Goal: Information Seeking & Learning: Find contact information

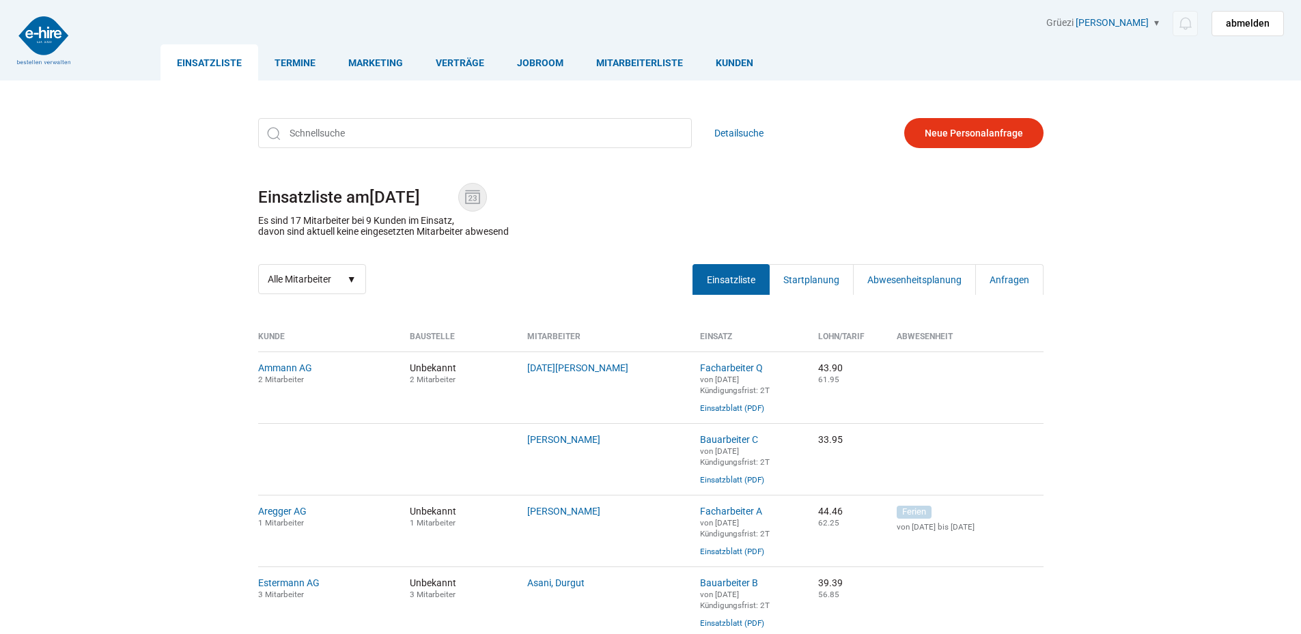
click at [479, 192] on img at bounding box center [472, 197] width 20 height 20
click at [458, 192] on input "[DATE]" at bounding box center [413, 197] width 89 height 19
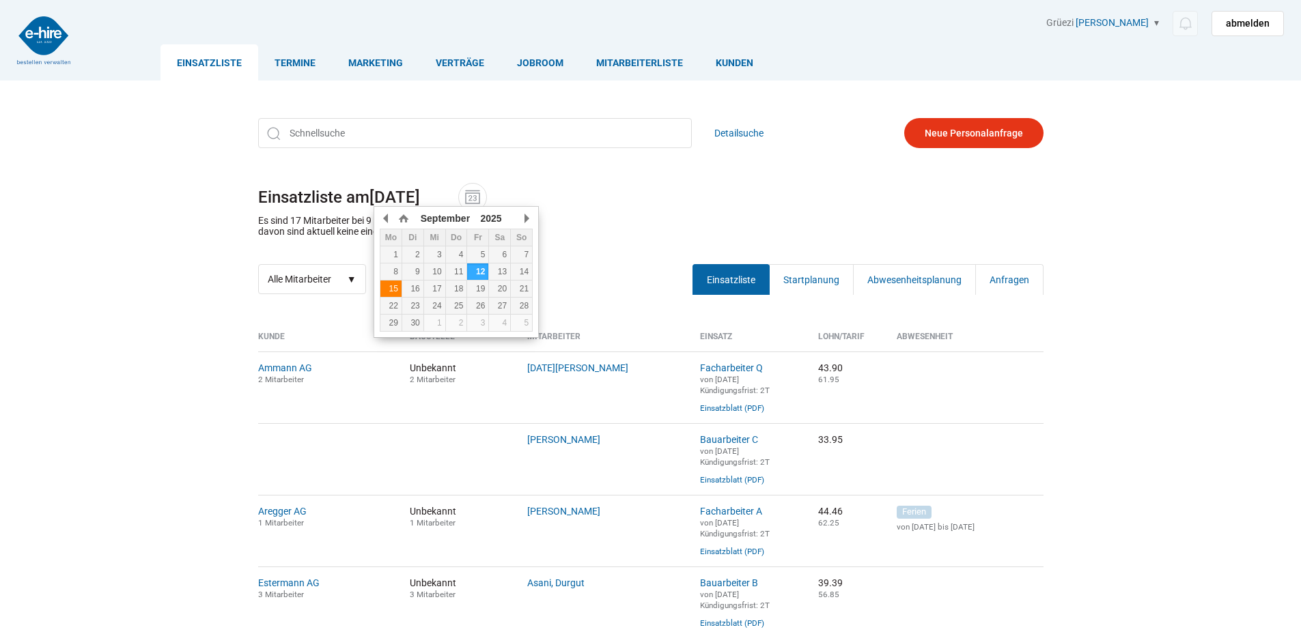
click at [389, 290] on div "15" at bounding box center [390, 289] width 21 height 10
type input "15.09.2025"
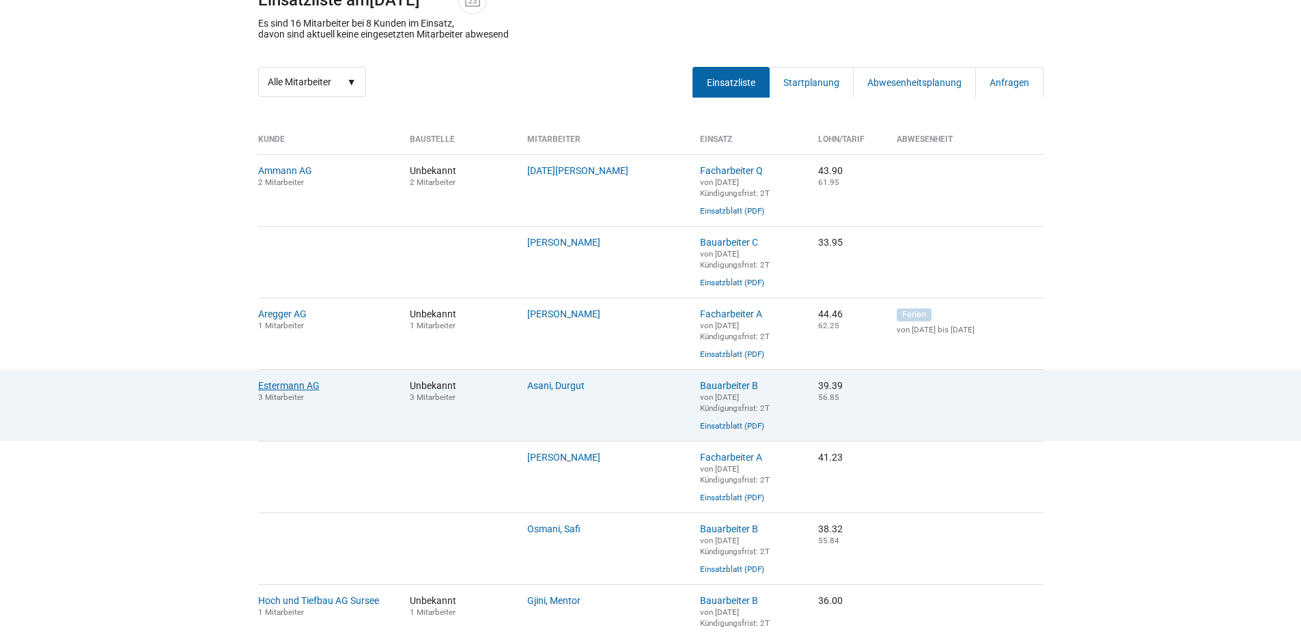
scroll to position [205, 0]
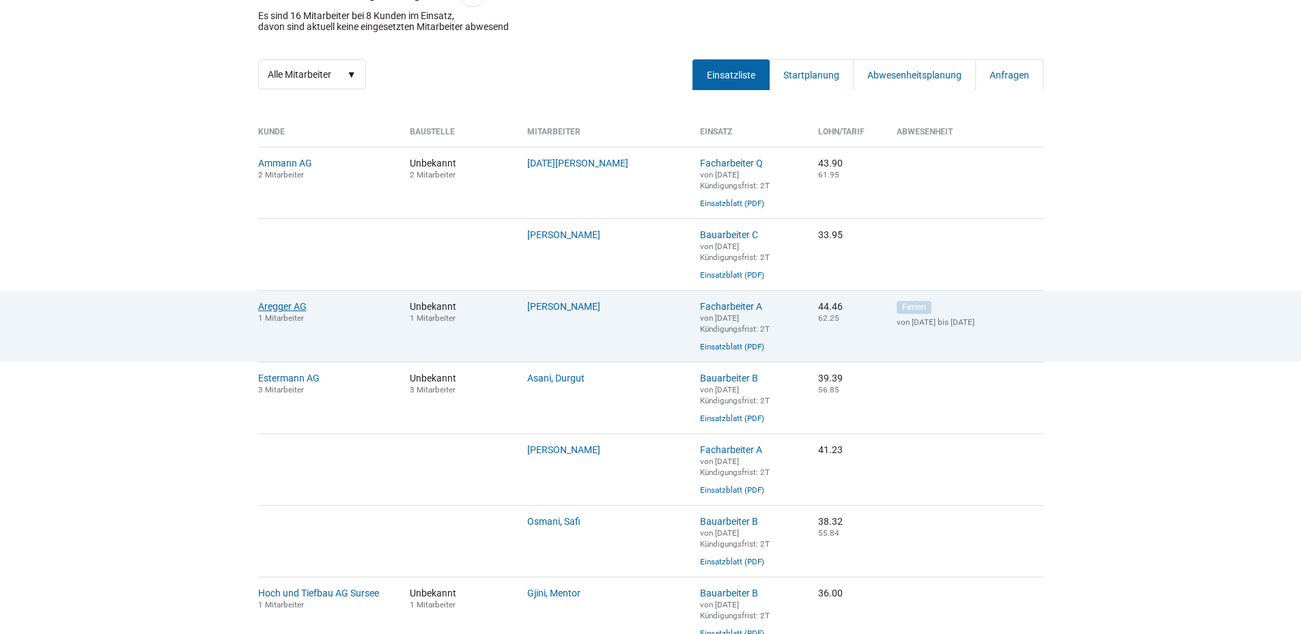
click at [275, 312] on link "Aregger AG" at bounding box center [282, 306] width 48 height 11
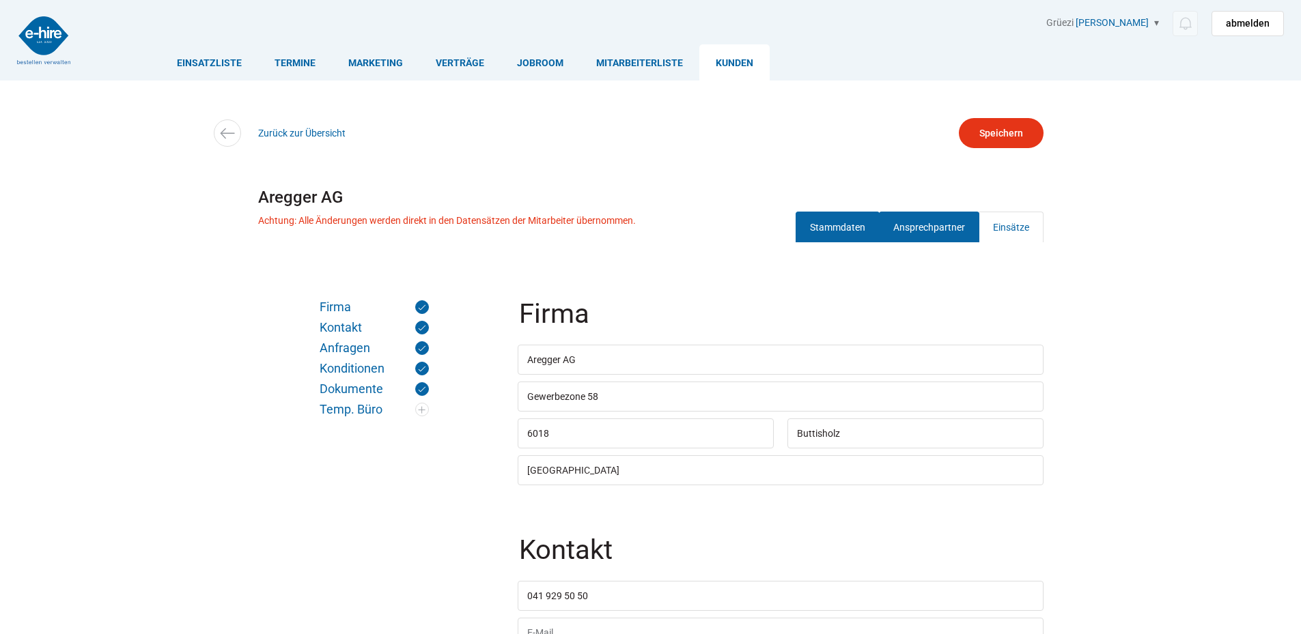
click at [947, 232] on link "Ansprechpartner" at bounding box center [929, 227] width 100 height 31
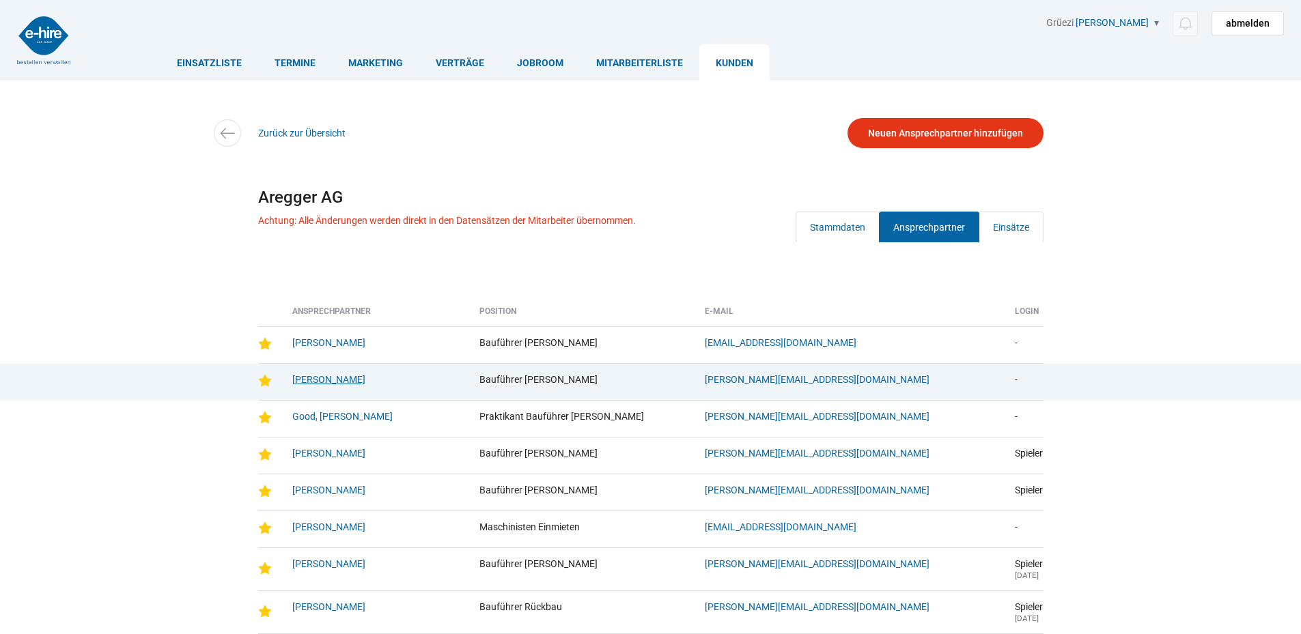
click at [322, 378] on link "Fischer, Michael" at bounding box center [328, 379] width 73 height 11
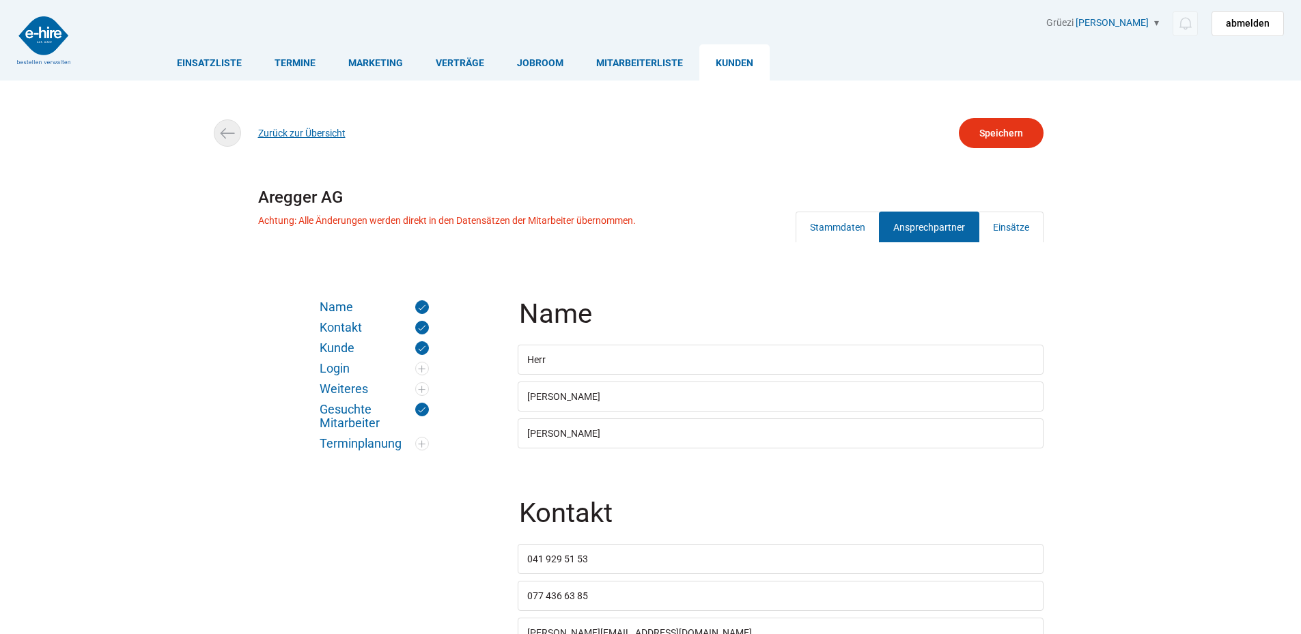
click at [296, 137] on link "Zurück zur Übersicht" at bounding box center [301, 133] width 87 height 11
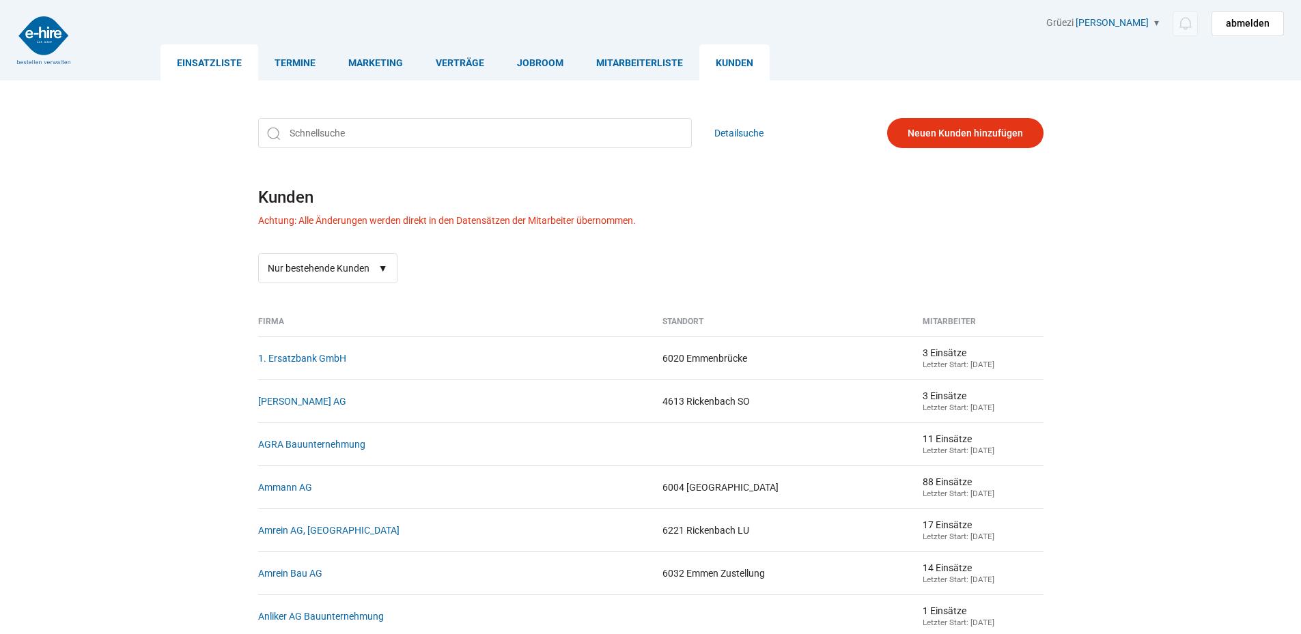
click at [221, 64] on link "Einsatzliste" at bounding box center [209, 62] width 98 height 36
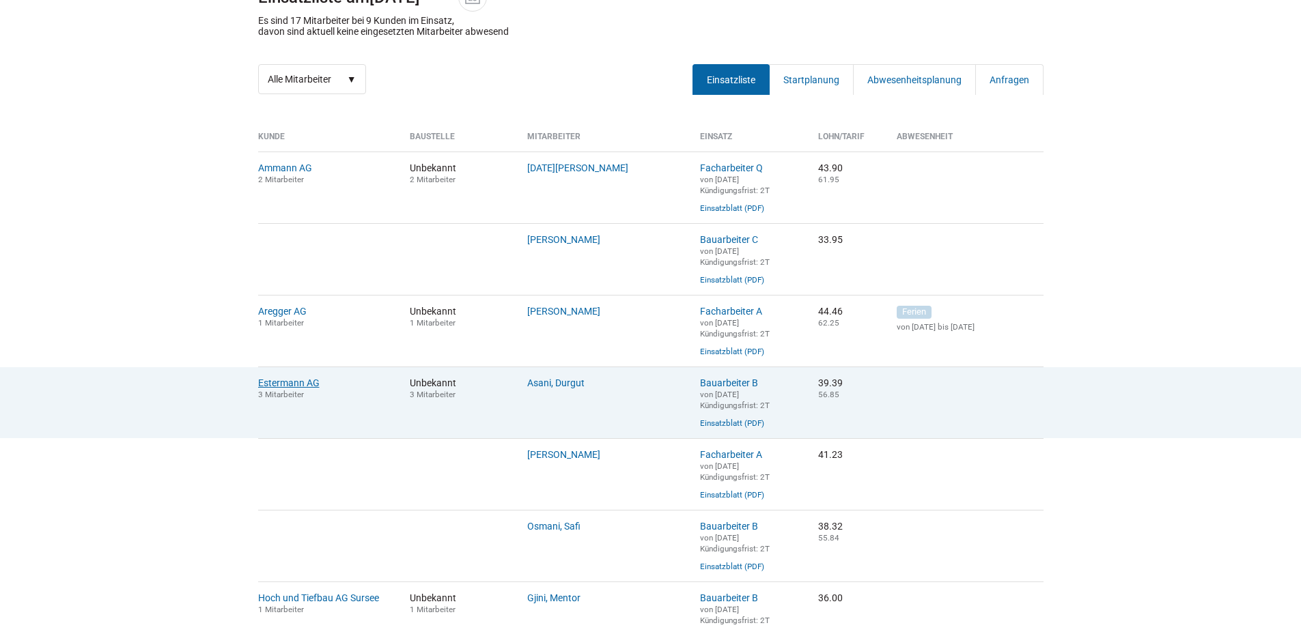
scroll to position [205, 0]
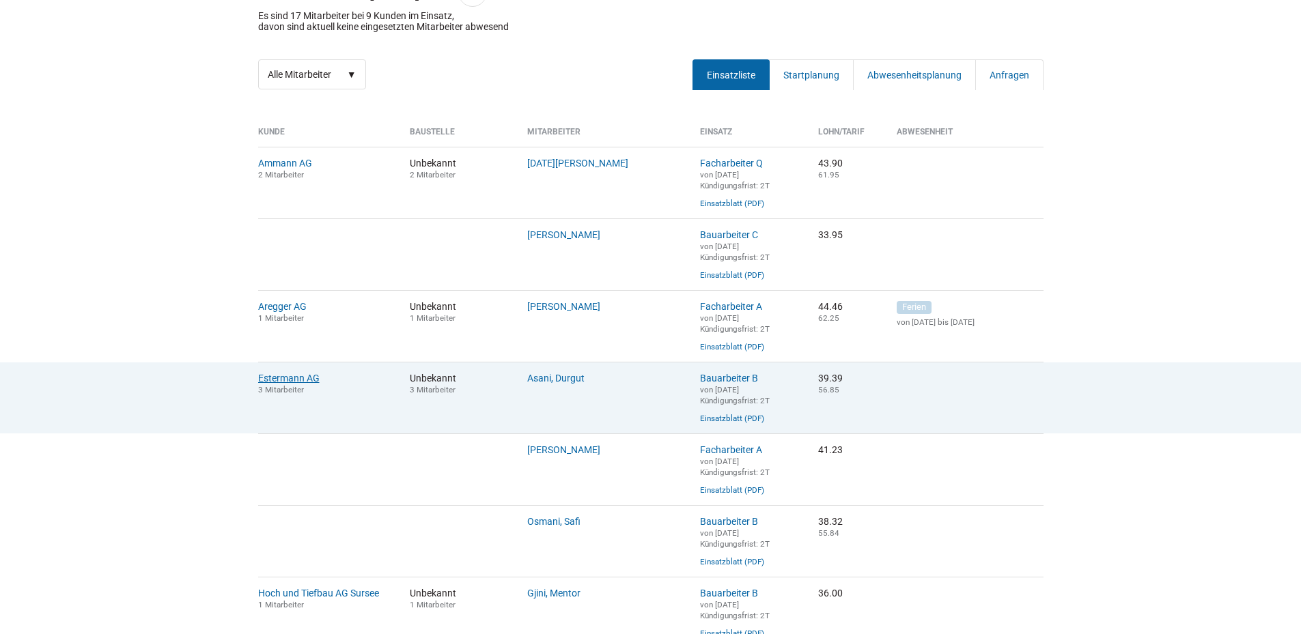
click at [272, 384] on link "Estermann AG" at bounding box center [288, 378] width 61 height 11
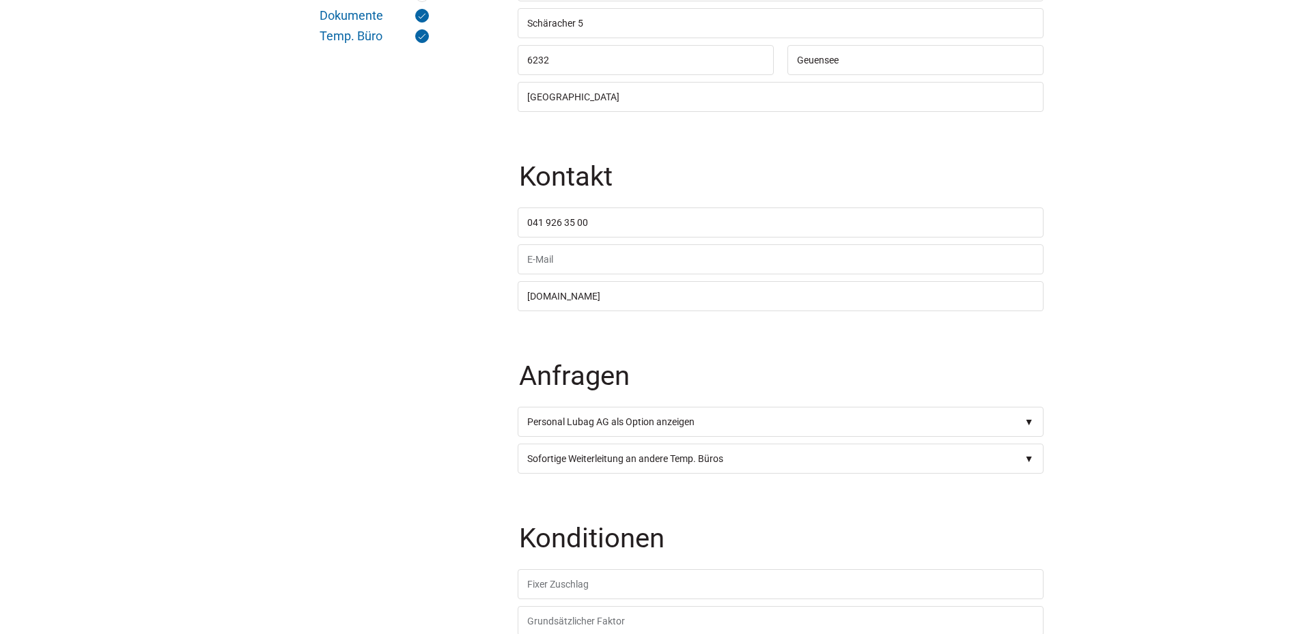
scroll to position [137, 0]
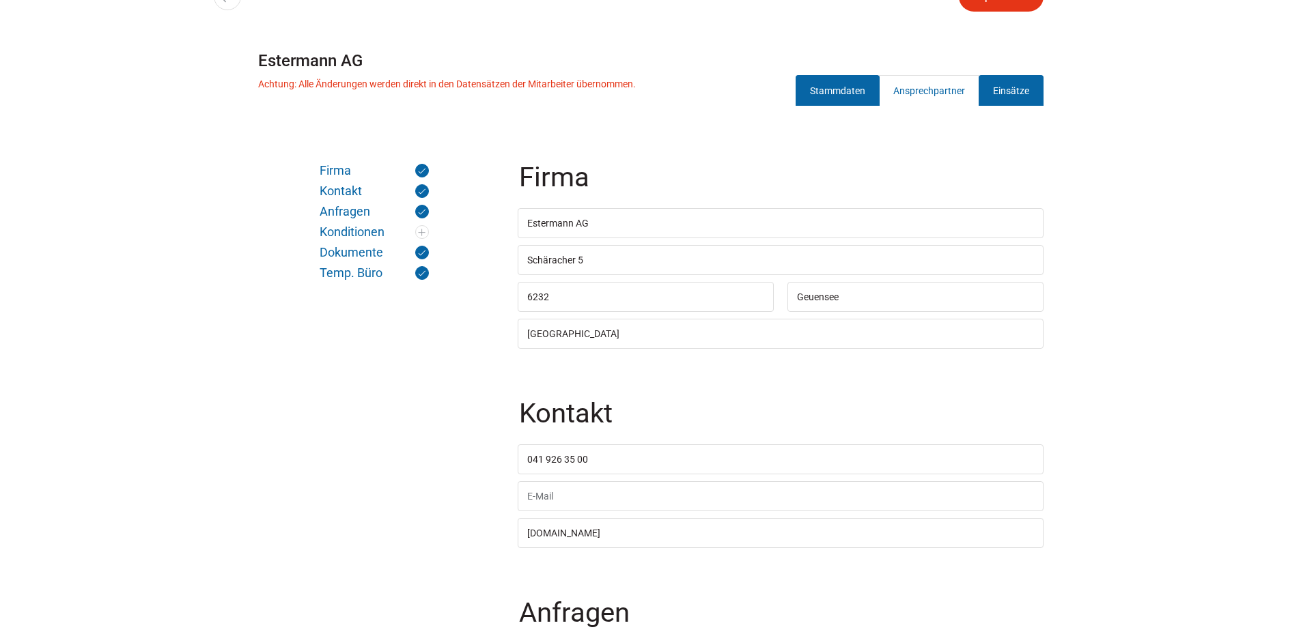
click at [998, 87] on link "Einsätze" at bounding box center [1011, 90] width 65 height 31
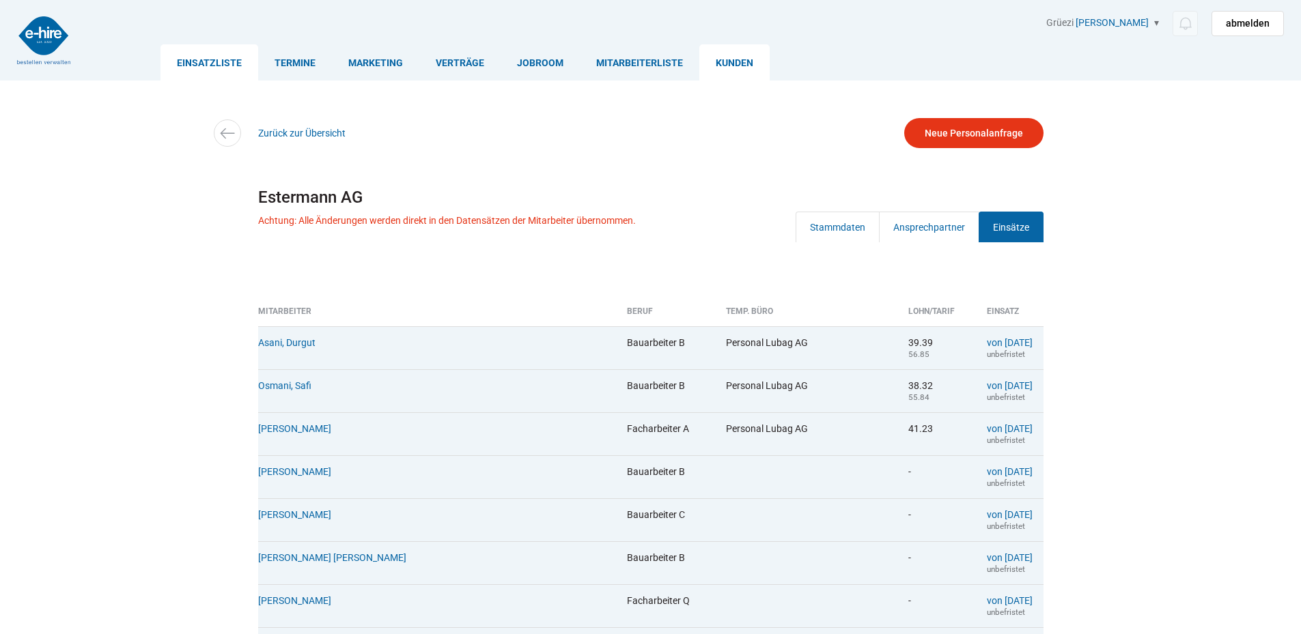
click at [209, 58] on link "Einsatzliste" at bounding box center [209, 62] width 98 height 36
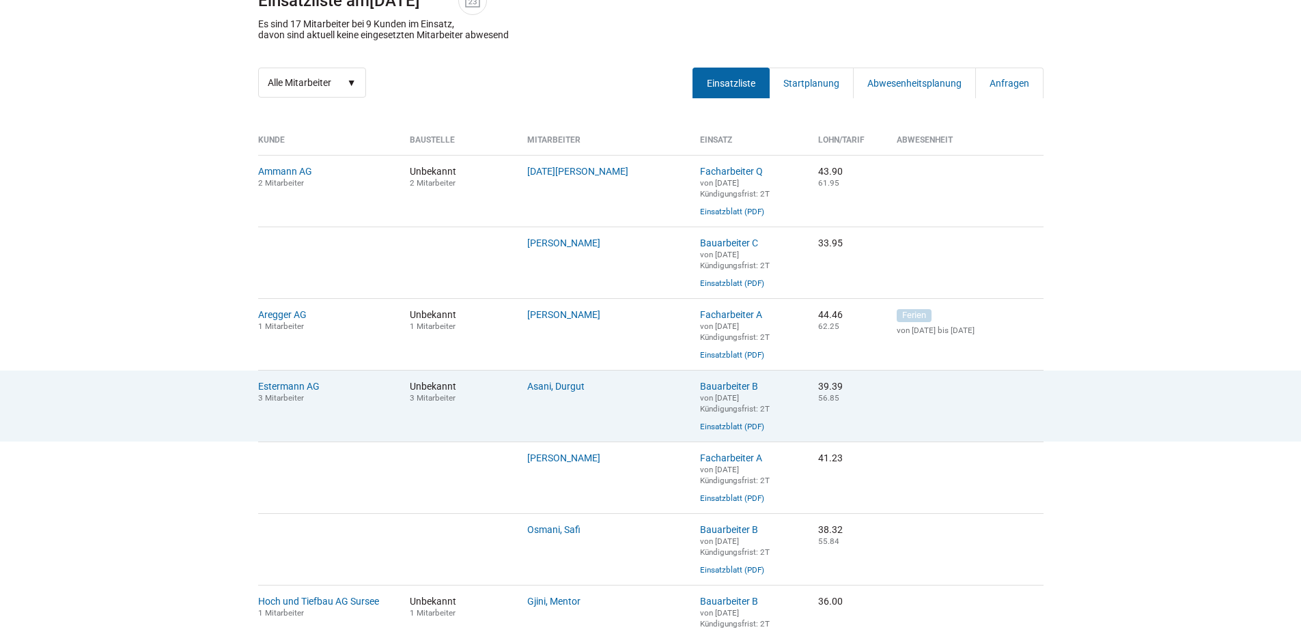
scroll to position [205, 0]
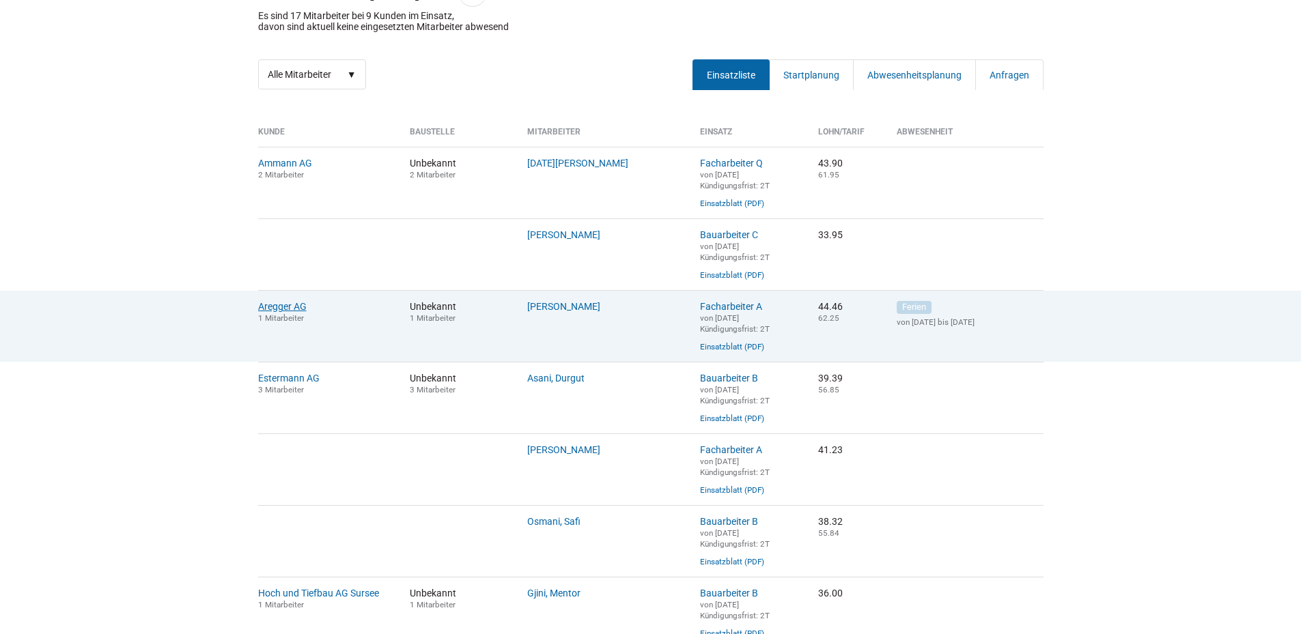
click at [271, 312] on link "Aregger AG" at bounding box center [282, 306] width 48 height 11
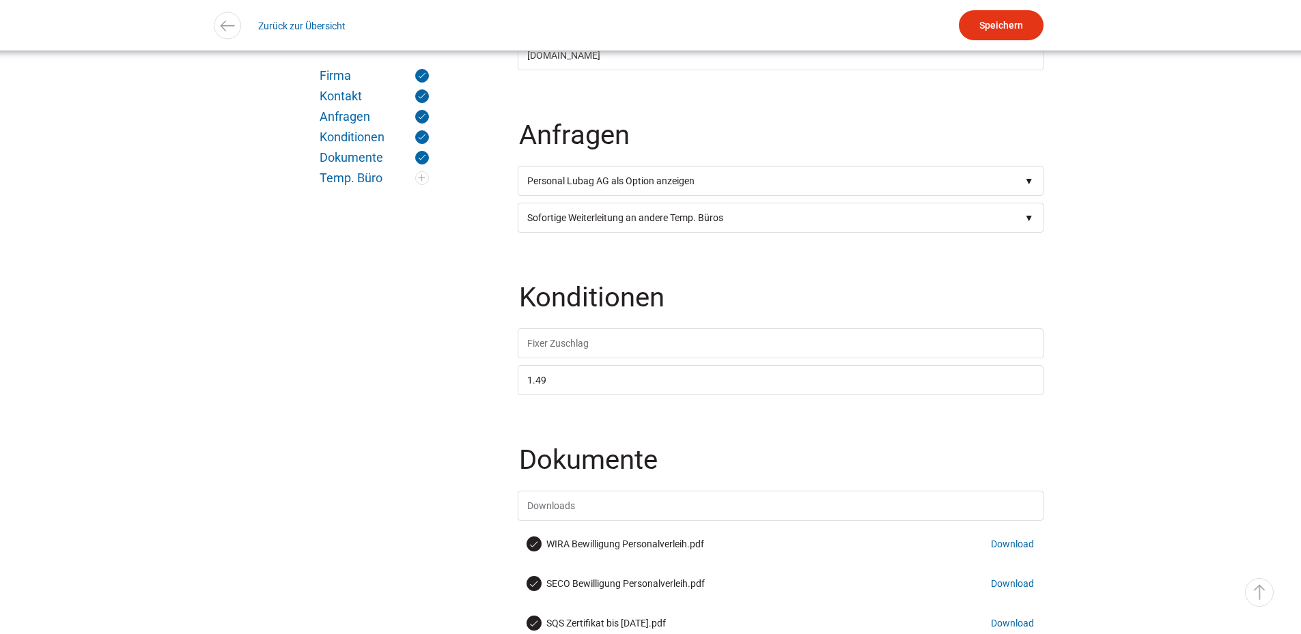
scroll to position [956, 0]
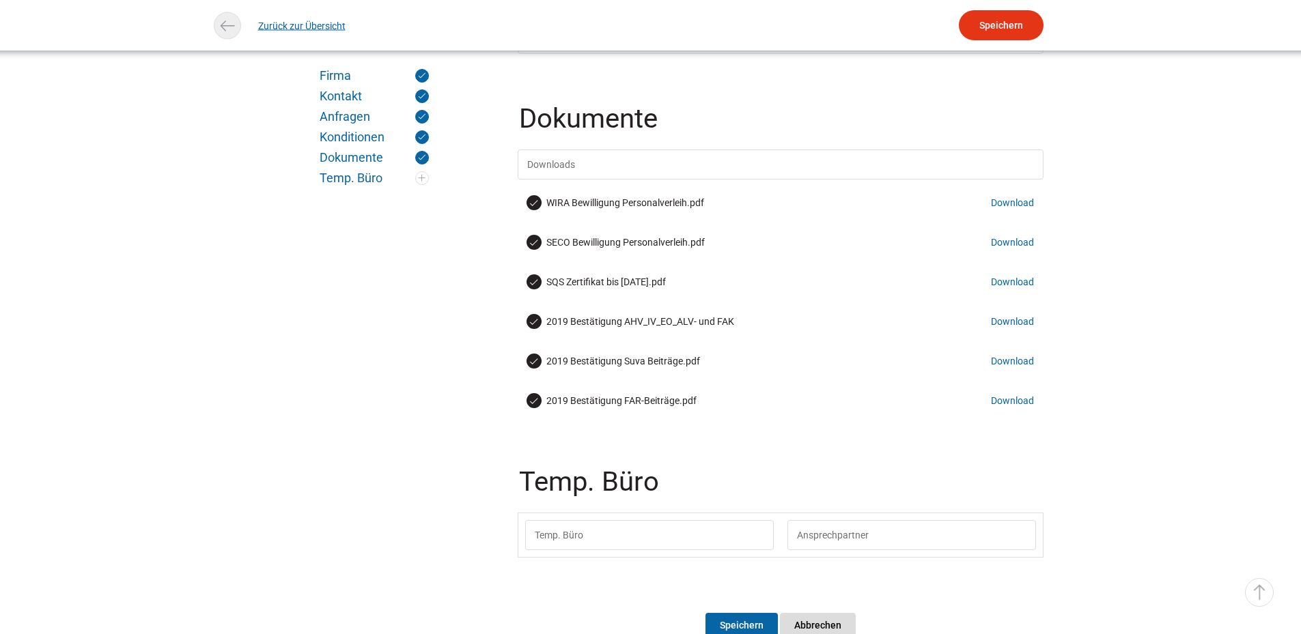
click at [258, 18] on link "Zurück zur Übersicht" at bounding box center [301, 25] width 87 height 31
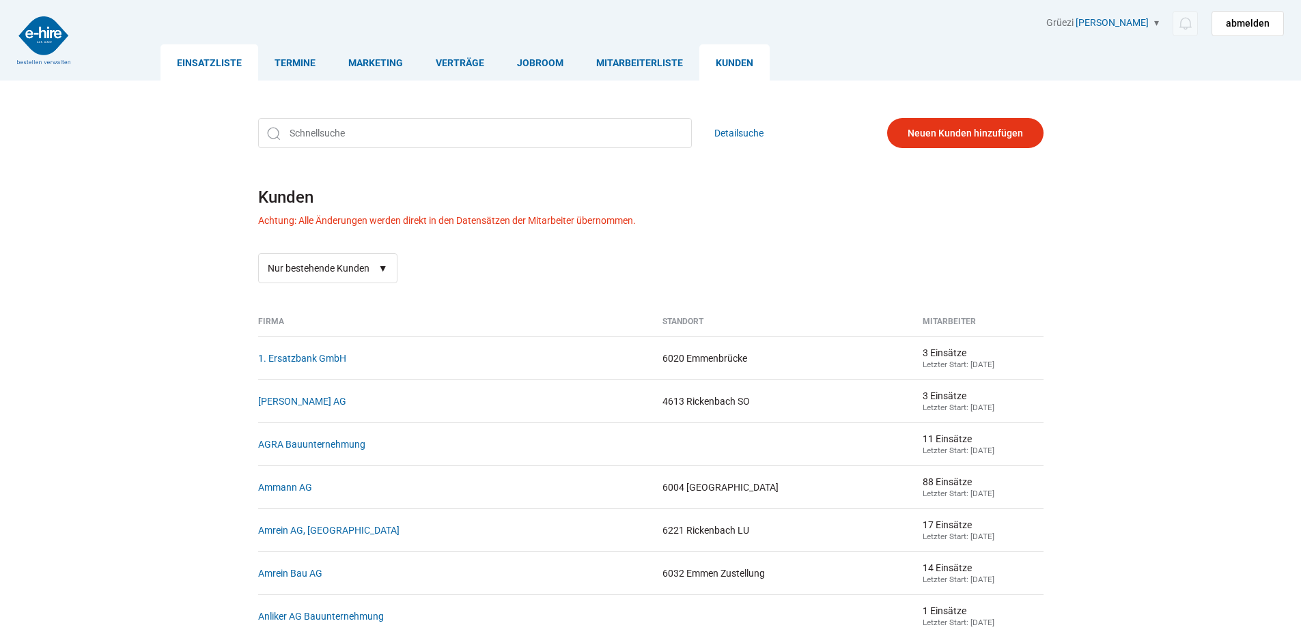
click at [216, 57] on link "Einsatzliste" at bounding box center [209, 62] width 98 height 36
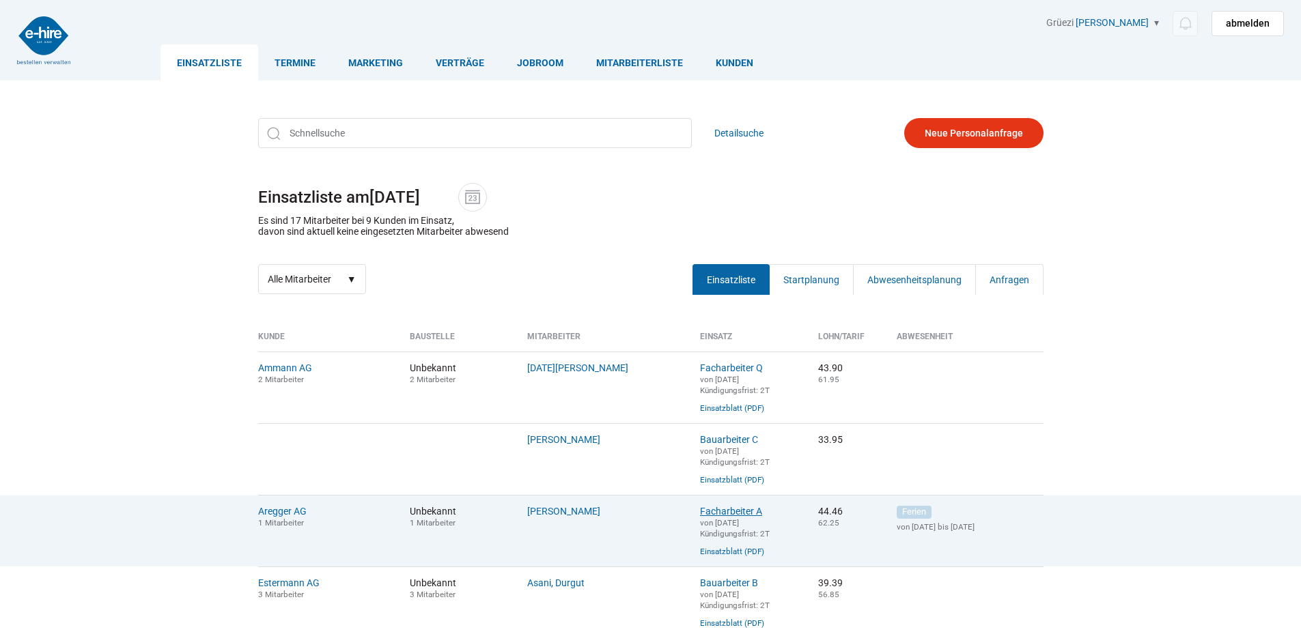
click at [733, 517] on link "Facharbeiter A" at bounding box center [731, 511] width 62 height 11
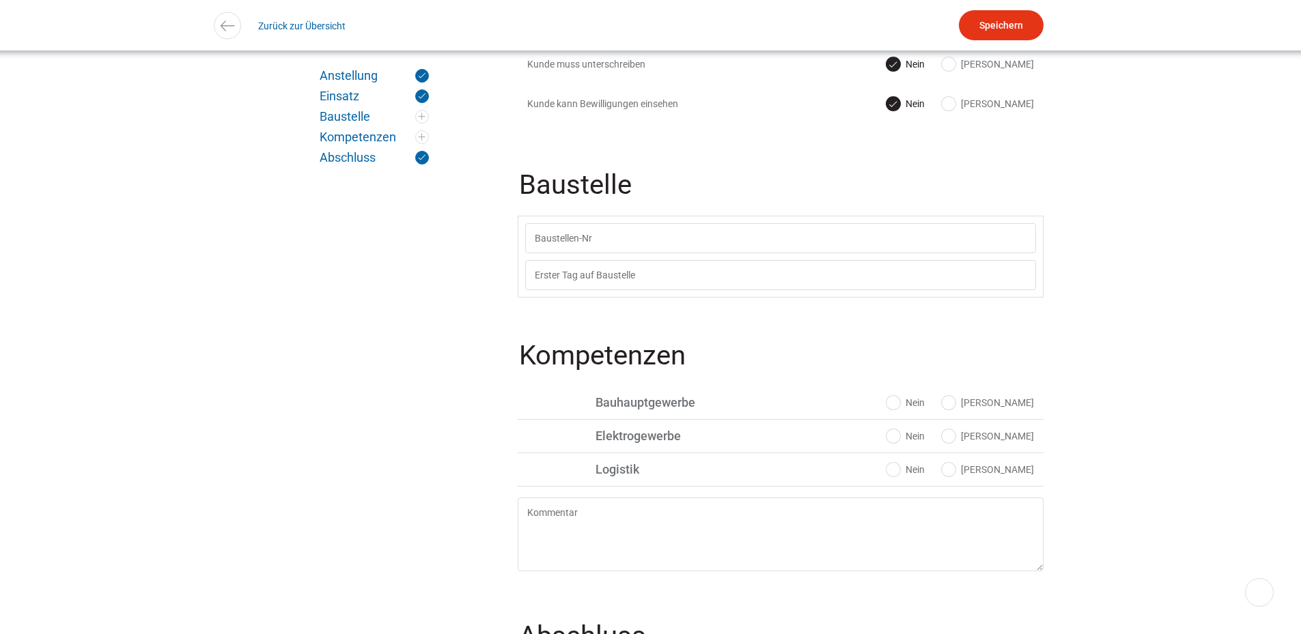
scroll to position [751, 0]
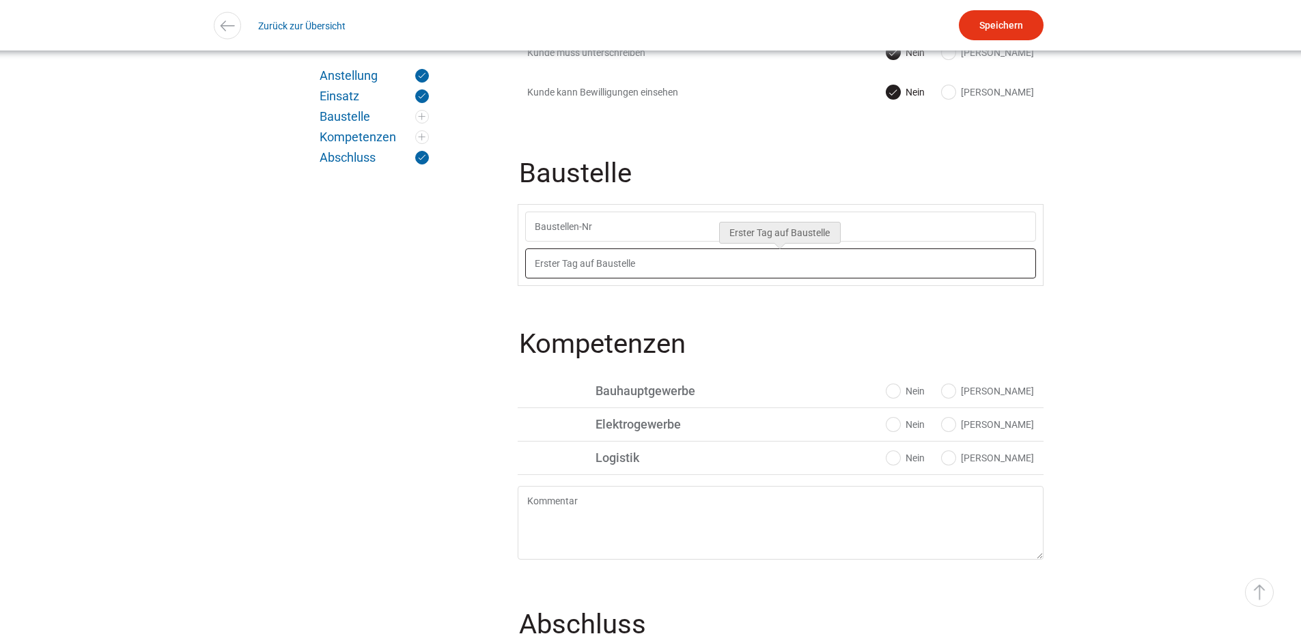
click at [658, 268] on input "text" at bounding box center [780, 264] width 511 height 30
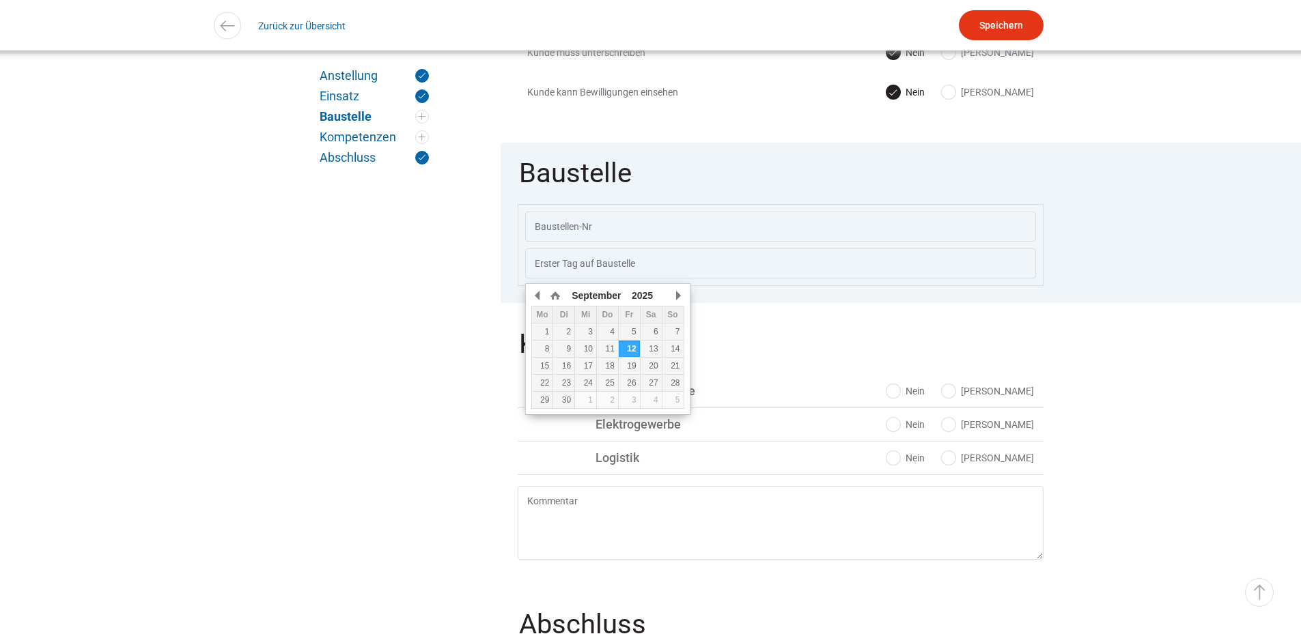
click at [1059, 351] on div "Anstellung Aregger AG Personal Lubag Ja Nein Personal Lubag AG Schweiz 6018 But…" at bounding box center [781, 296] width 560 height 1501
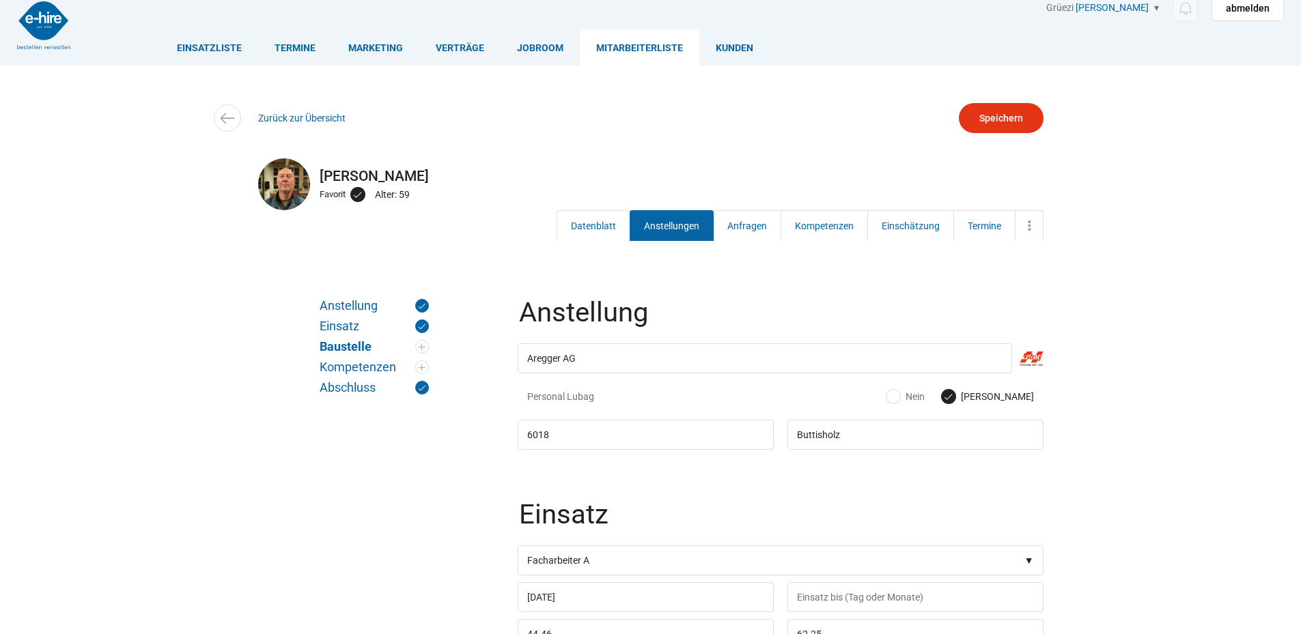
scroll to position [0, 0]
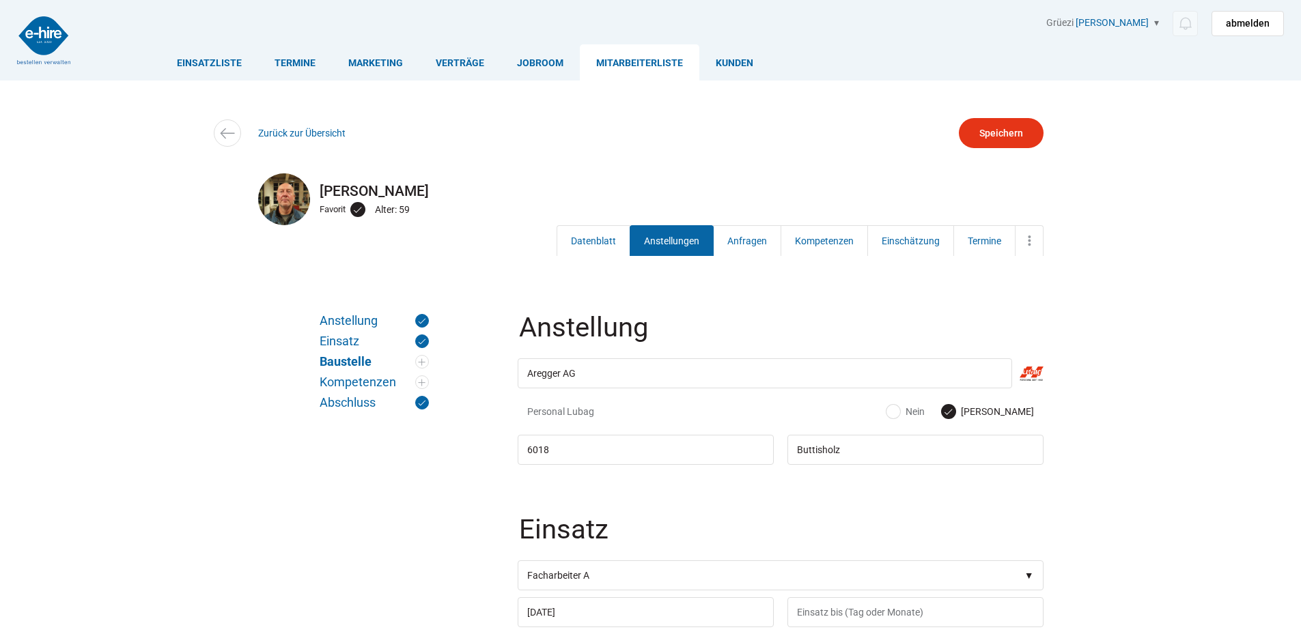
click at [684, 238] on link "Anstellungen" at bounding box center [672, 240] width 84 height 31
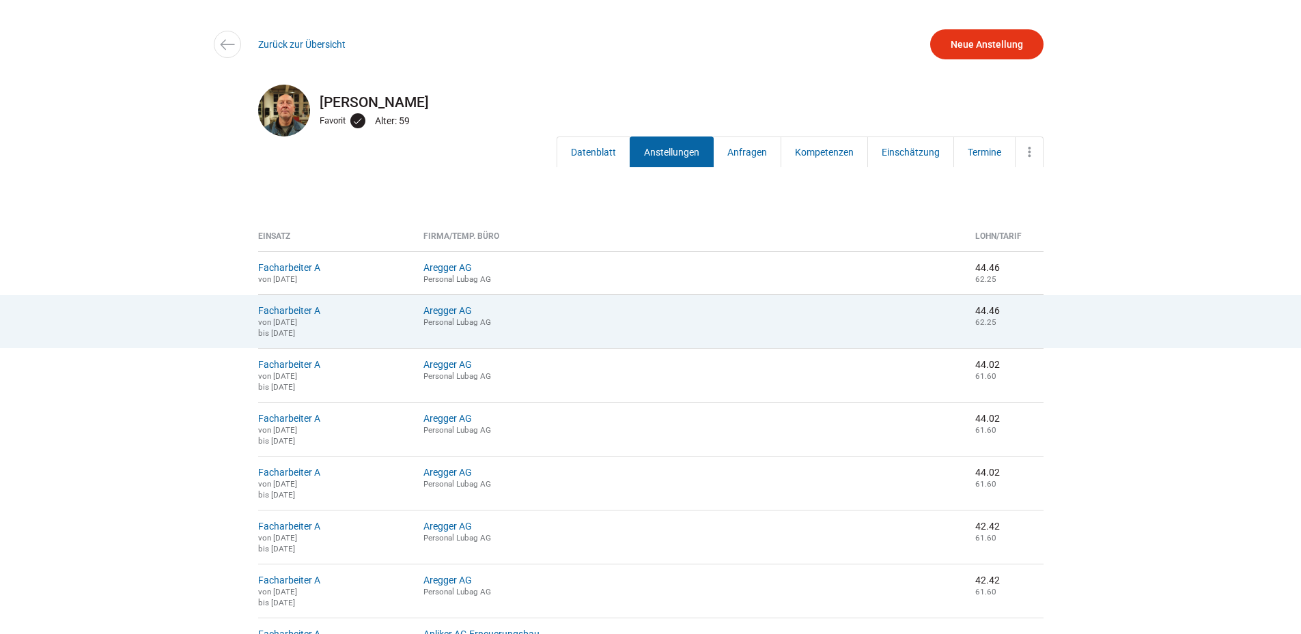
scroll to position [273, 0]
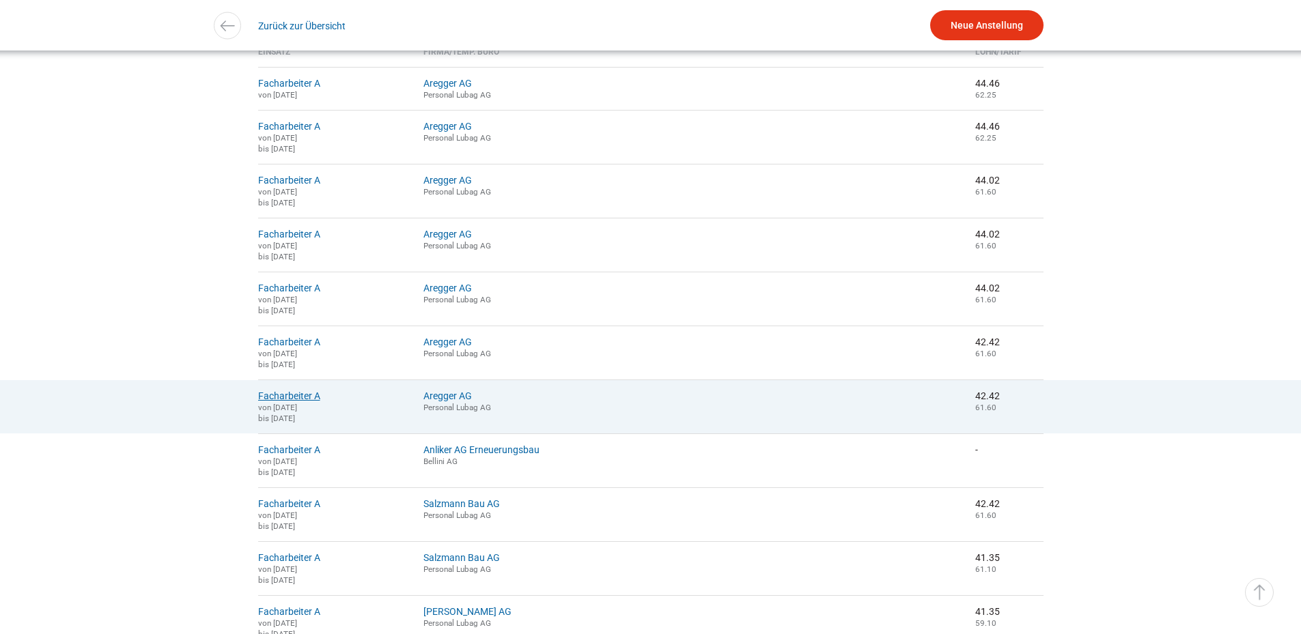
click at [274, 402] on link "Facharbeiter A" at bounding box center [289, 396] width 62 height 11
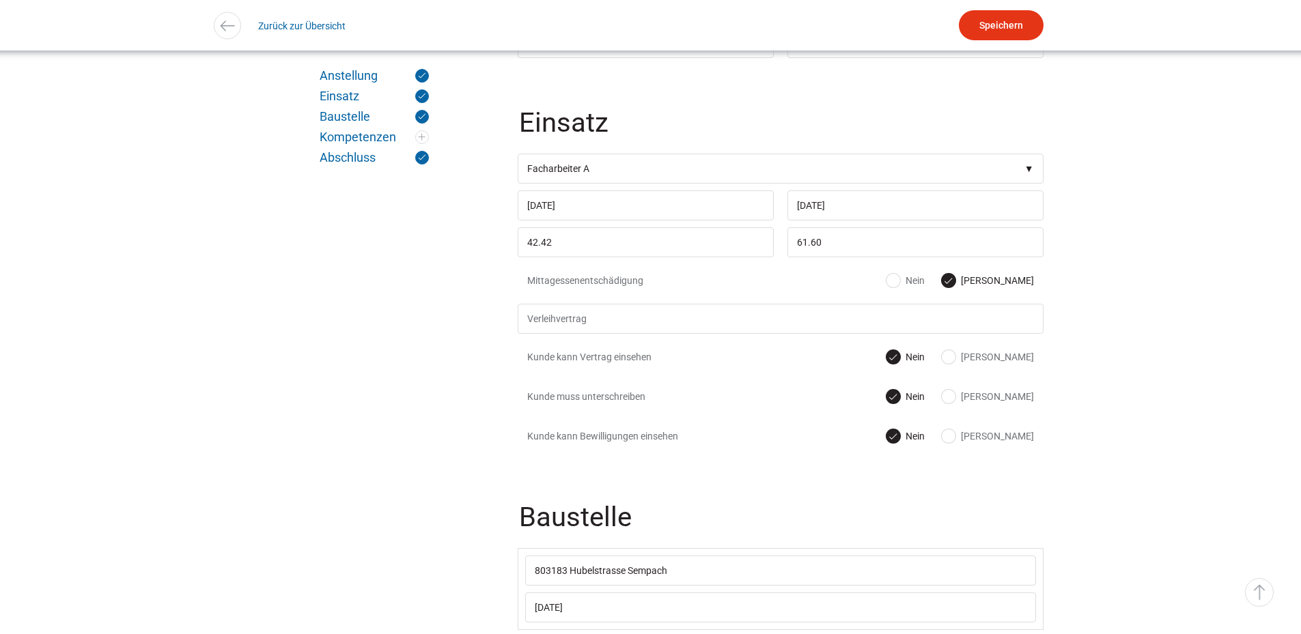
scroll to position [546, 0]
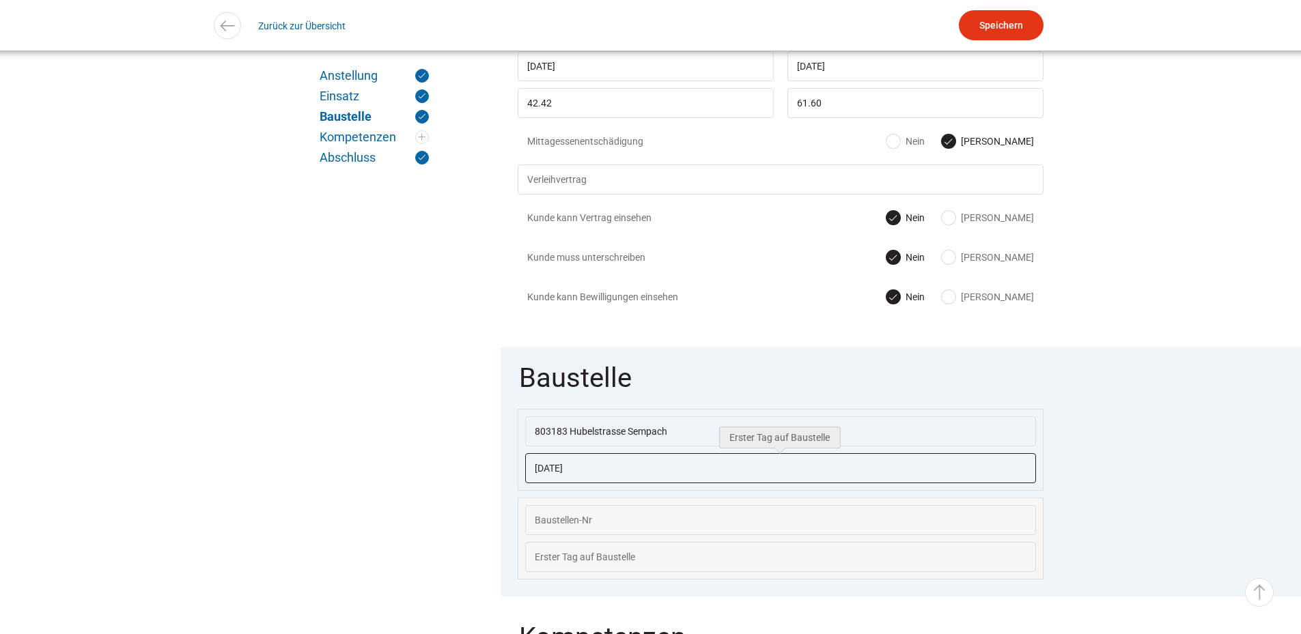
click at [593, 473] on input "26.06.2023" at bounding box center [780, 468] width 511 height 30
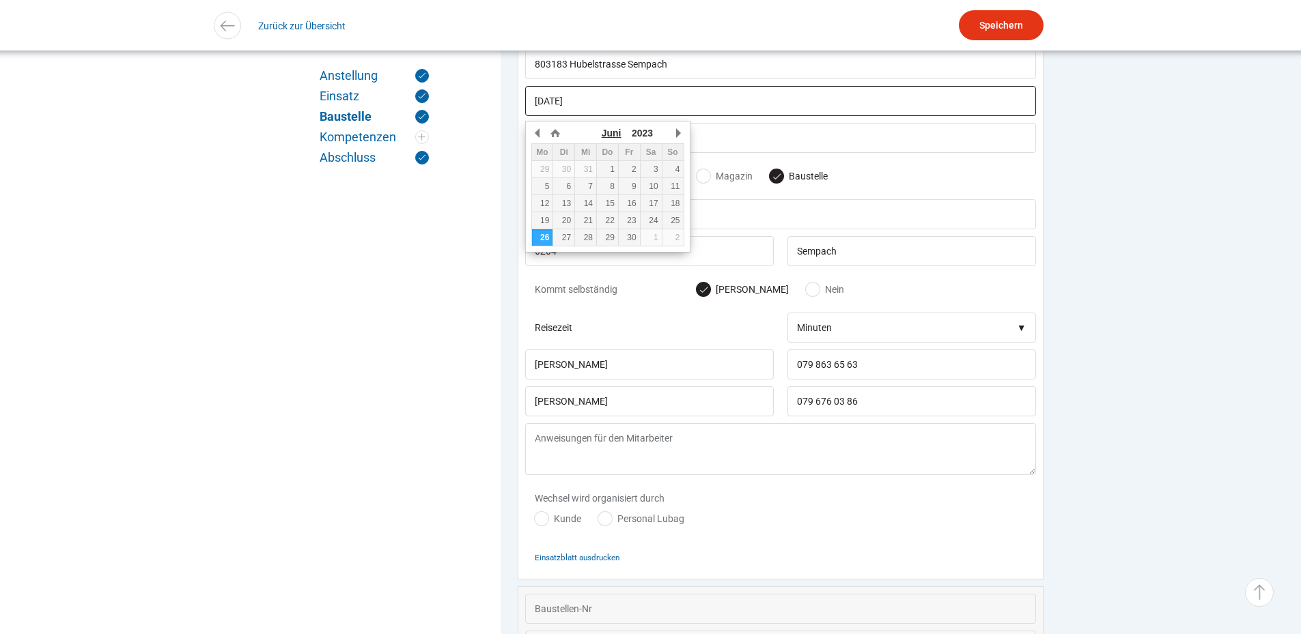
scroll to position [953, 0]
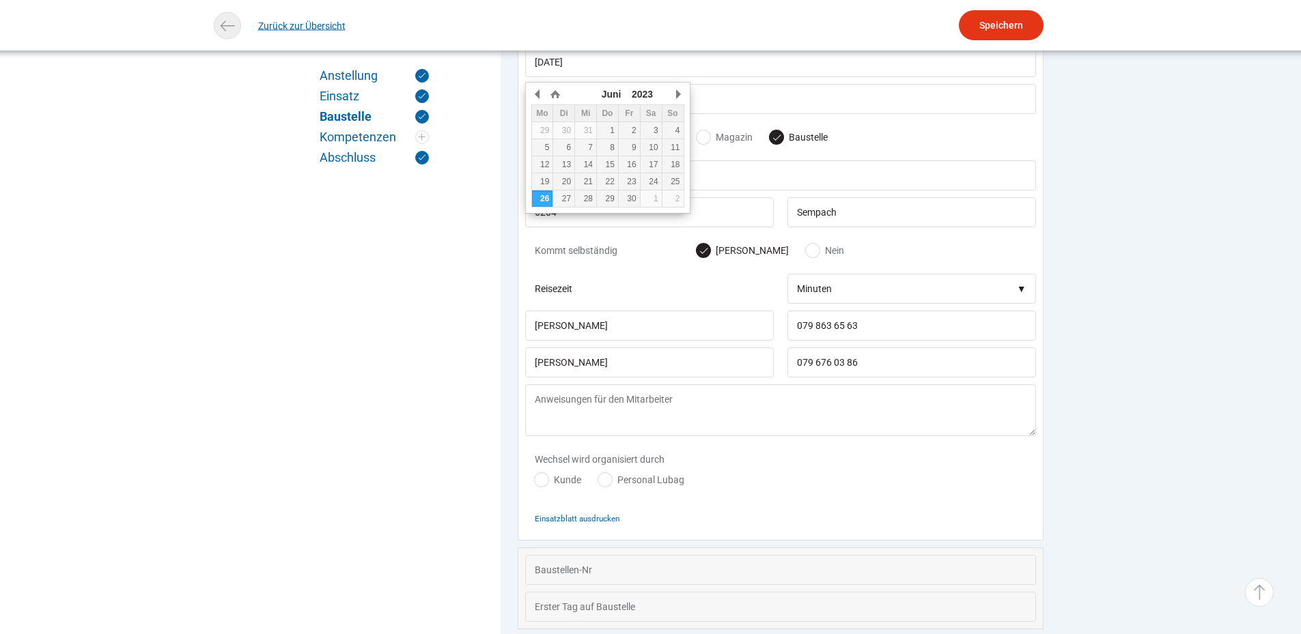
click at [278, 26] on link "Zurück zur Übersicht" at bounding box center [301, 25] width 87 height 31
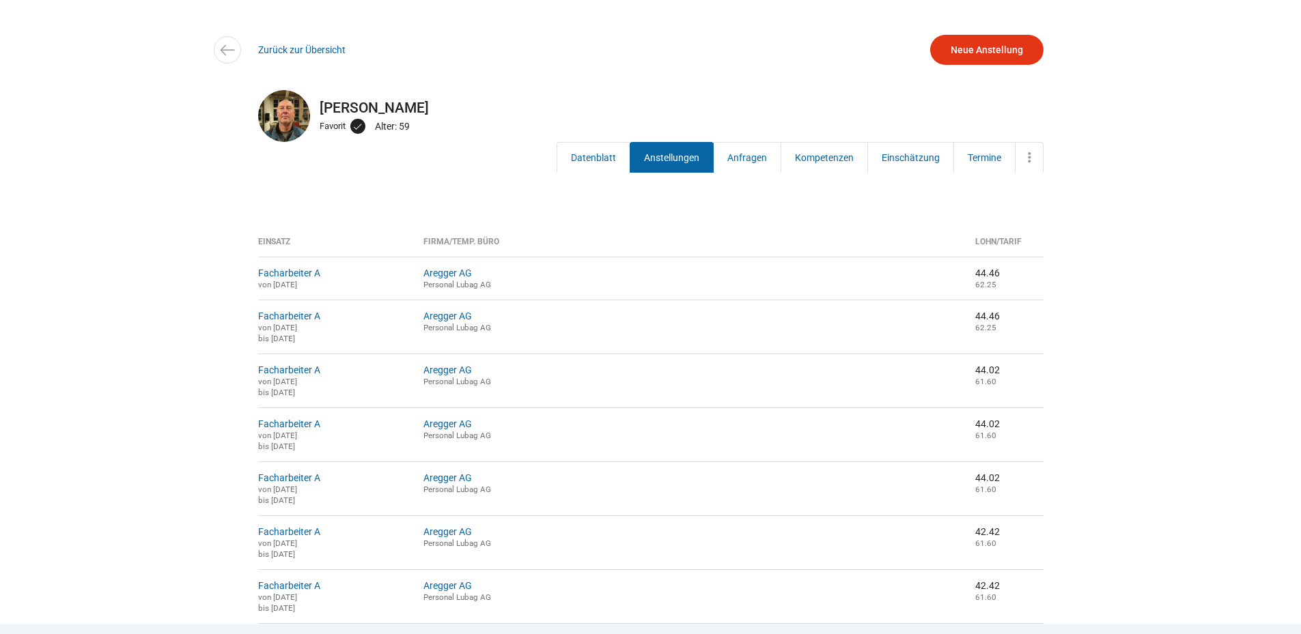
scroll to position [205, 0]
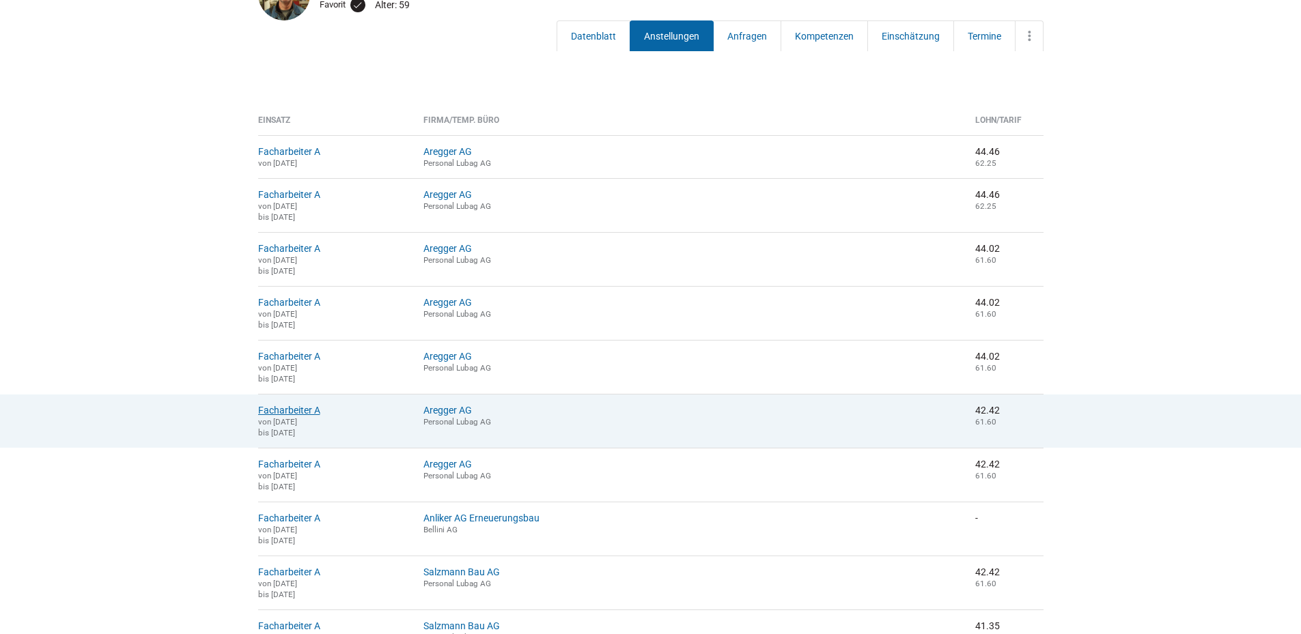
click at [275, 416] on link "Facharbeiter A" at bounding box center [289, 410] width 62 height 11
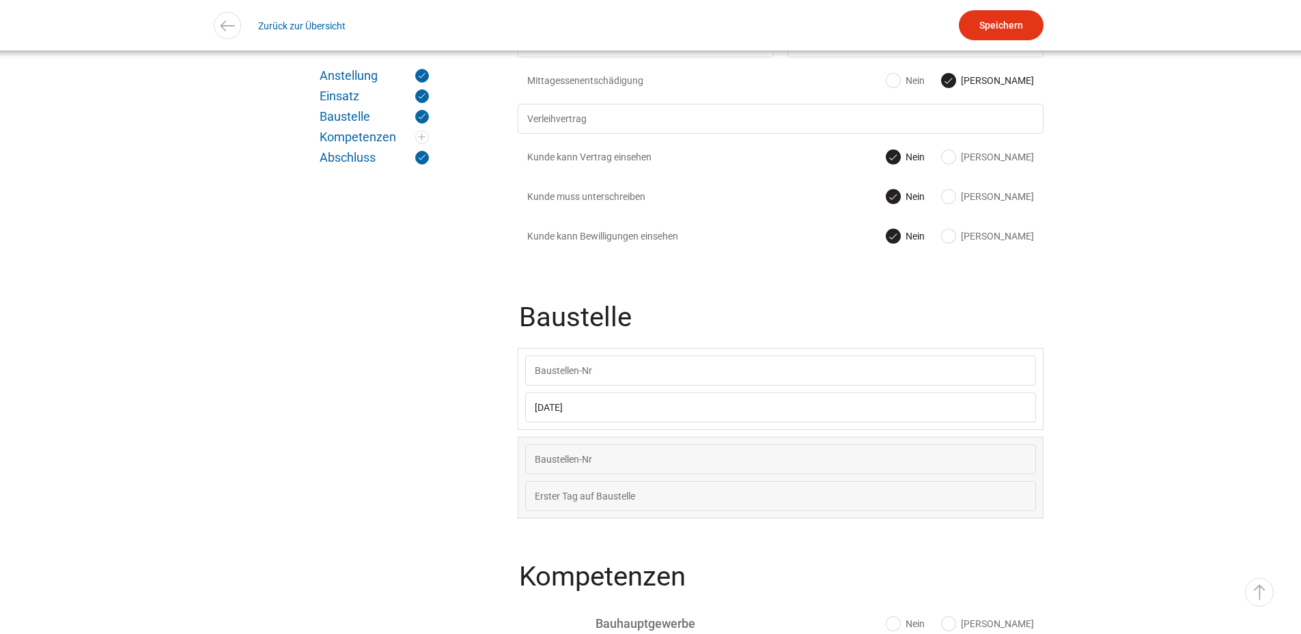
scroll to position [615, 0]
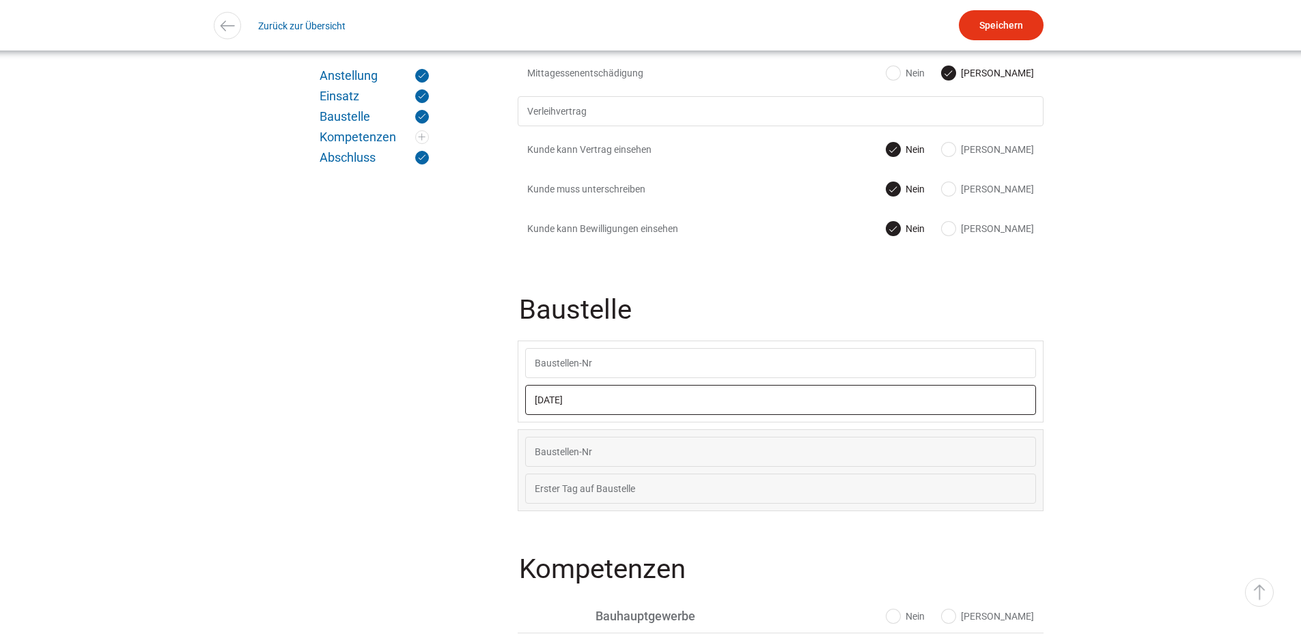
click at [611, 405] on input "04.09.2023" at bounding box center [780, 400] width 511 height 30
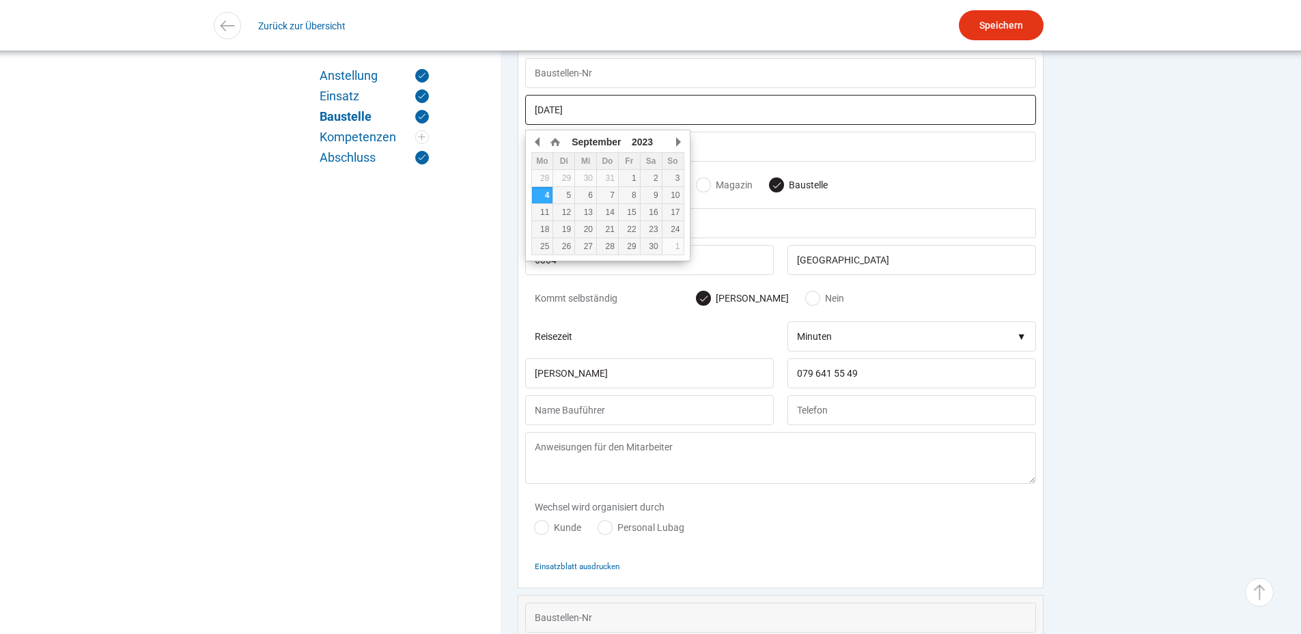
scroll to position [953, 0]
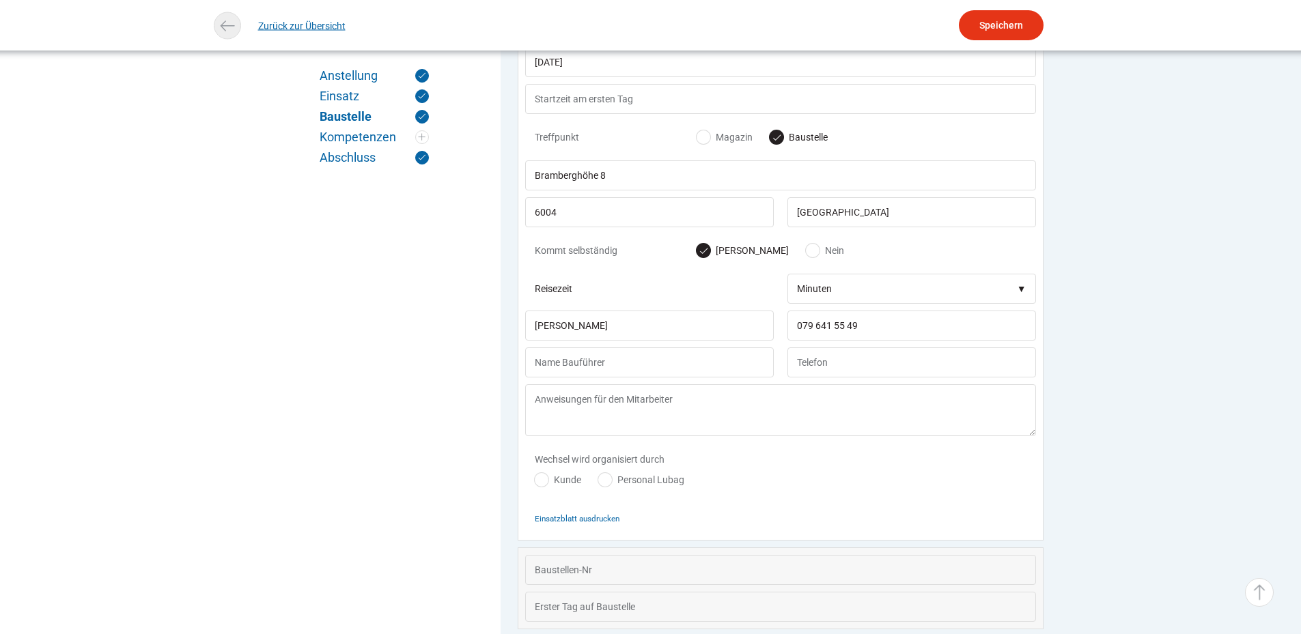
click at [270, 18] on link "Zurück zur Übersicht" at bounding box center [301, 25] width 87 height 31
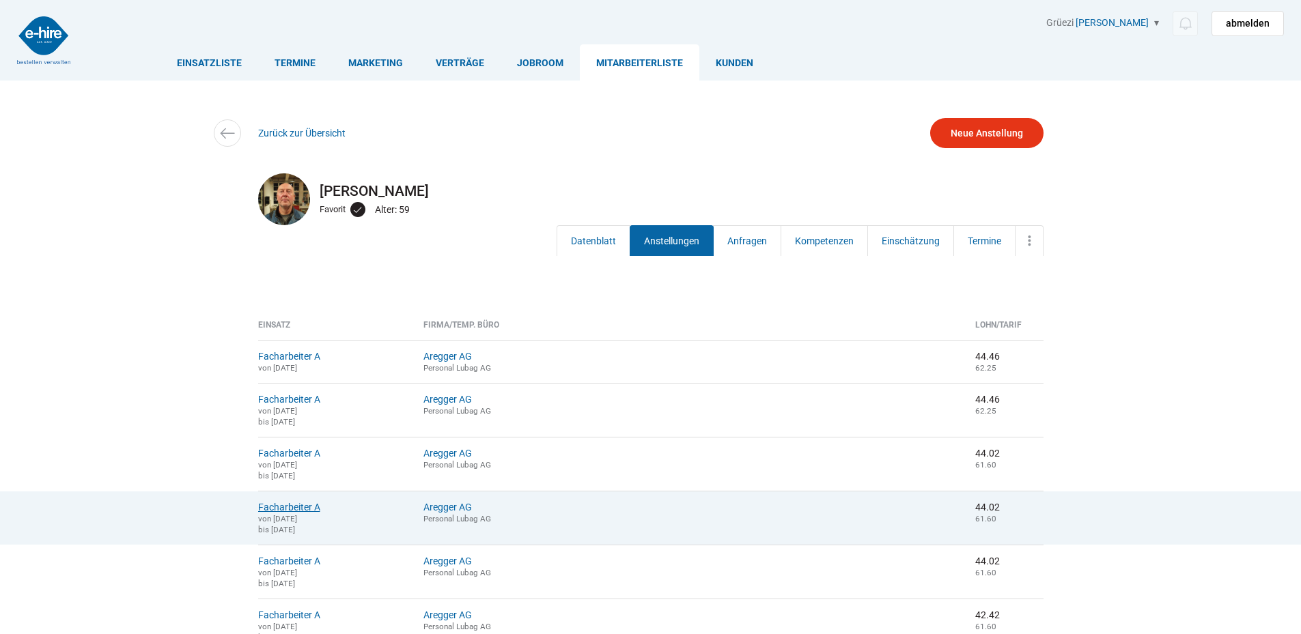
click at [273, 513] on link "Facharbeiter A" at bounding box center [289, 507] width 62 height 11
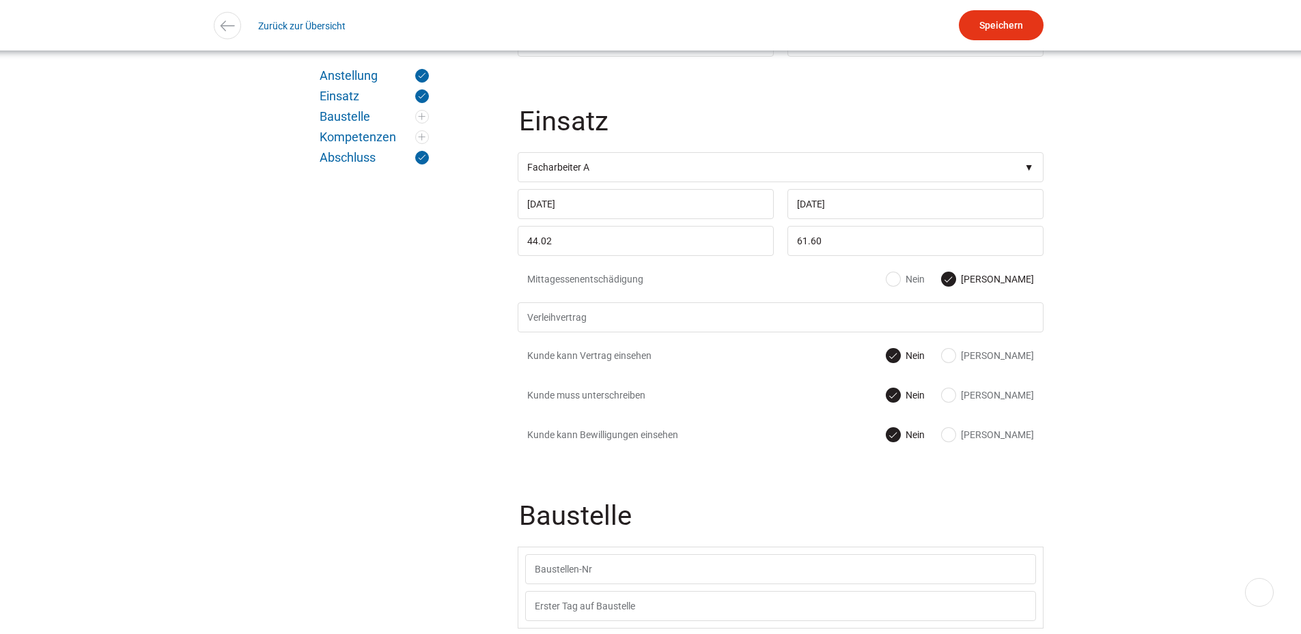
scroll to position [410, 0]
click at [611, 601] on input "text" at bounding box center [780, 605] width 511 height 30
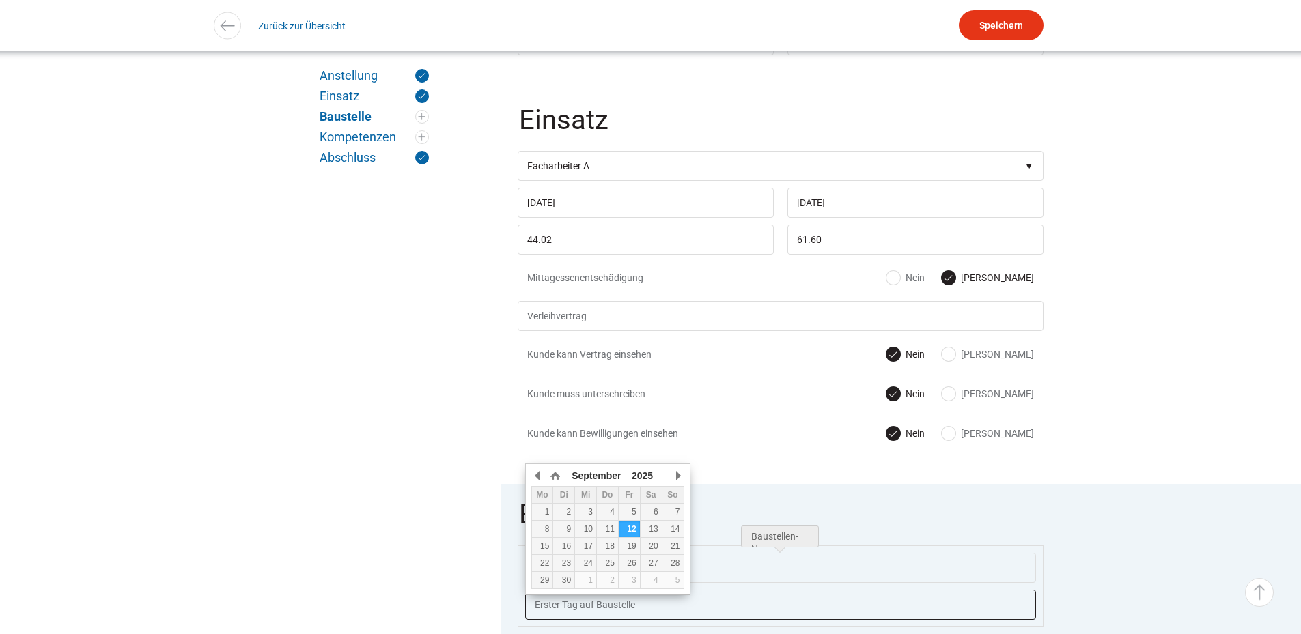
scroll to position [683, 0]
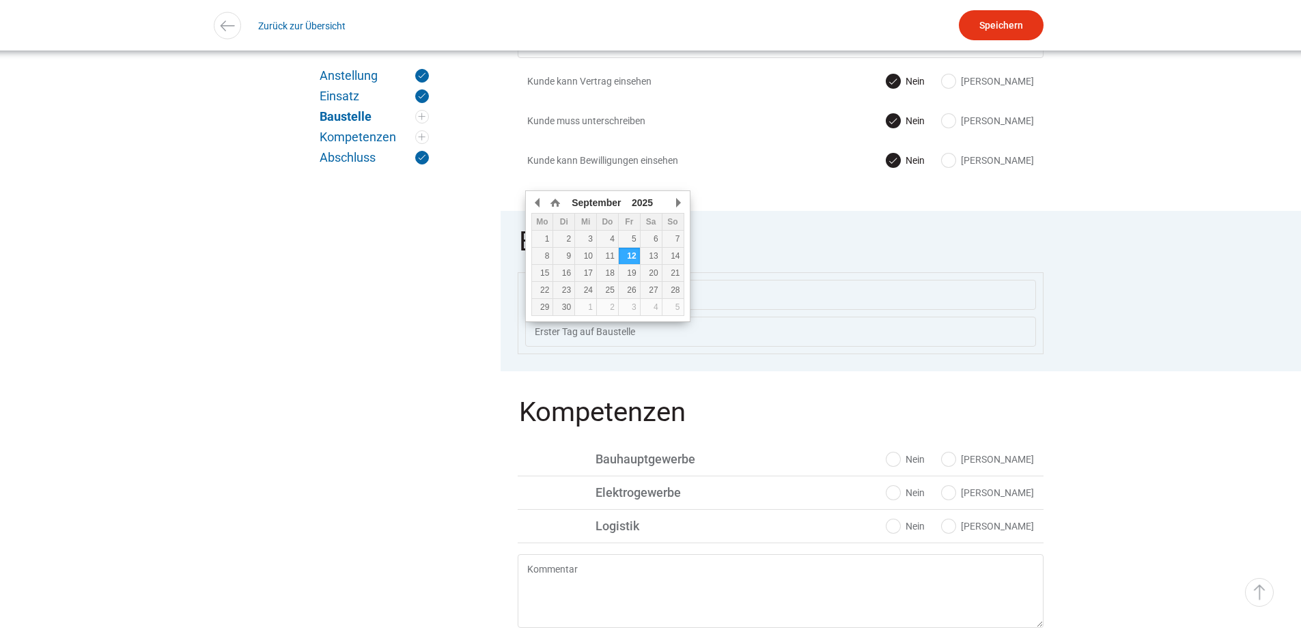
click at [1061, 288] on fieldset "Baustelle Treffpunkt Magazin Baustelle Kommt selbständig Ja Nein Reisezeit Minu…" at bounding box center [781, 291] width 560 height 160
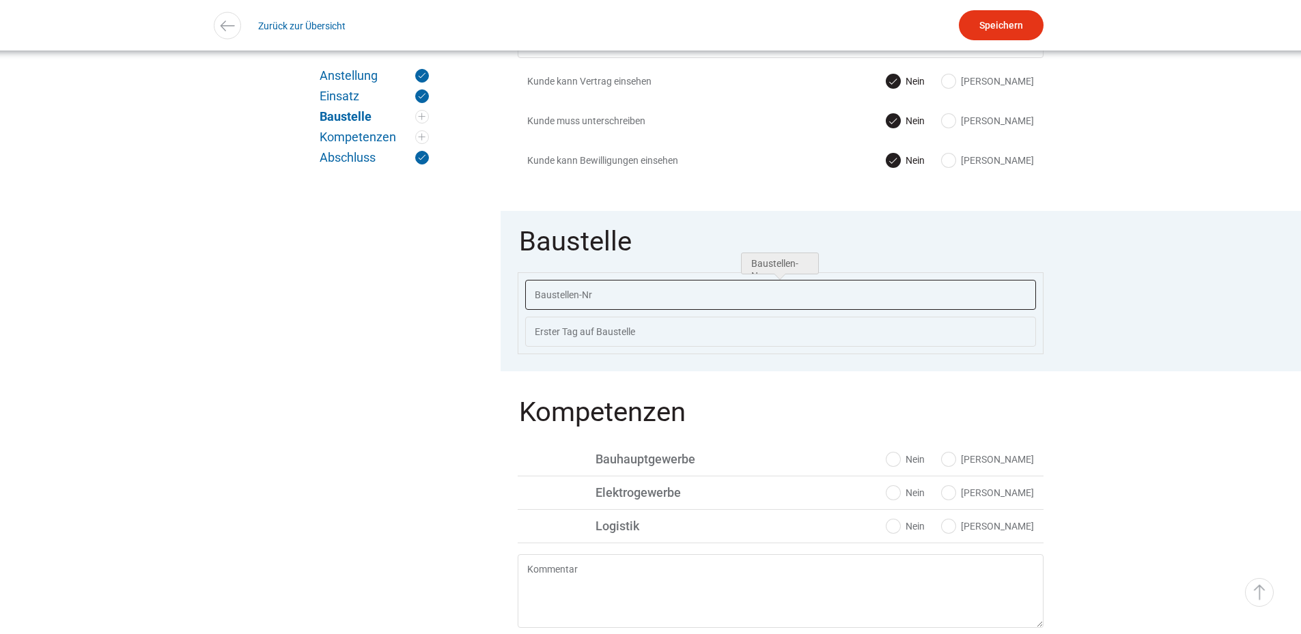
click at [657, 300] on input "text" at bounding box center [780, 295] width 511 height 30
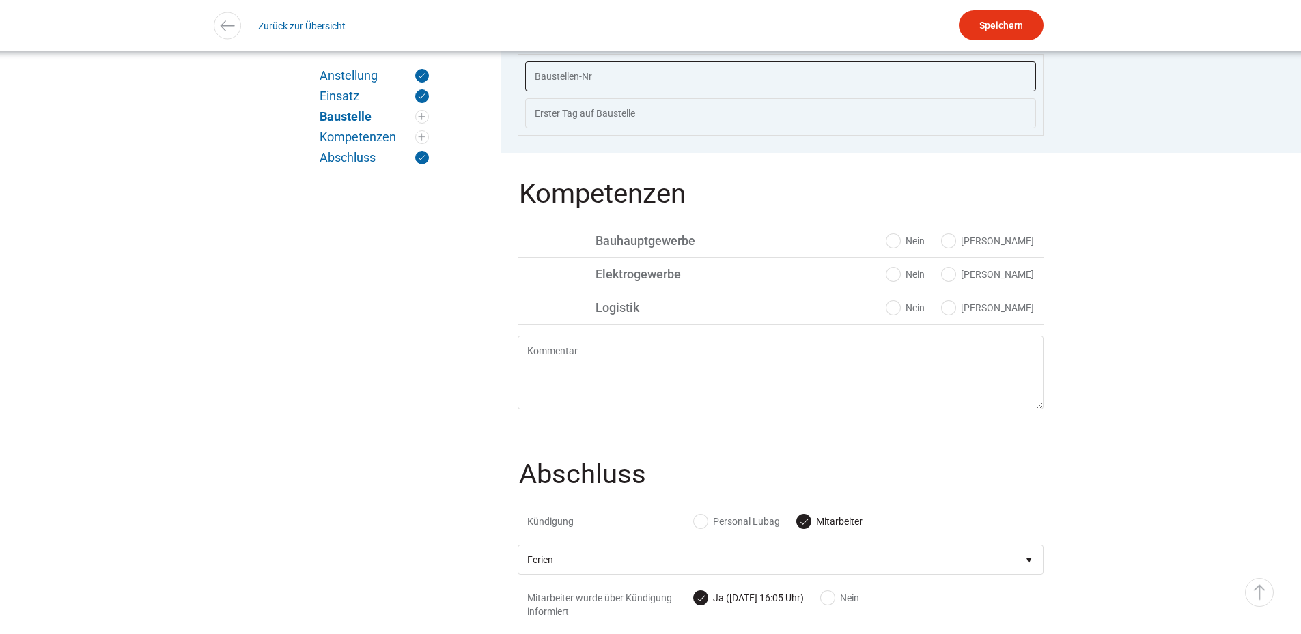
scroll to position [751, 0]
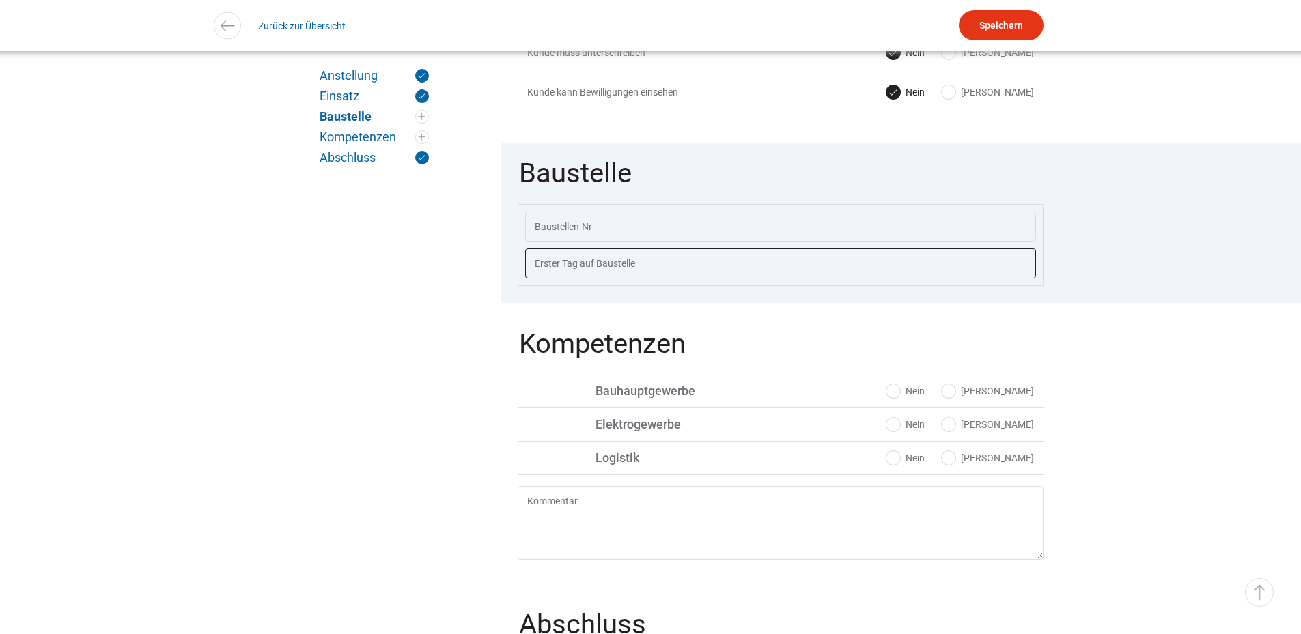
click at [655, 269] on input "text" at bounding box center [780, 264] width 511 height 30
click at [550, 241] on input "text" at bounding box center [780, 227] width 511 height 30
click at [550, 234] on input "text" at bounding box center [780, 227] width 511 height 30
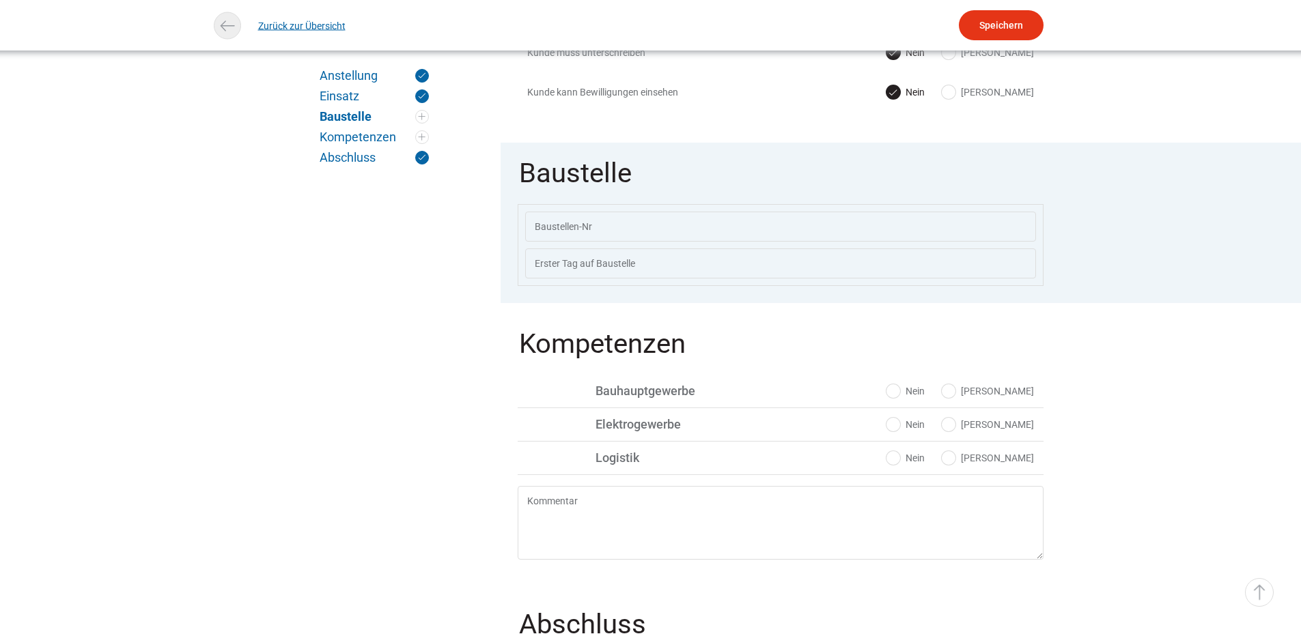
click at [262, 22] on link "Zurück zur Übersicht" at bounding box center [301, 25] width 87 height 31
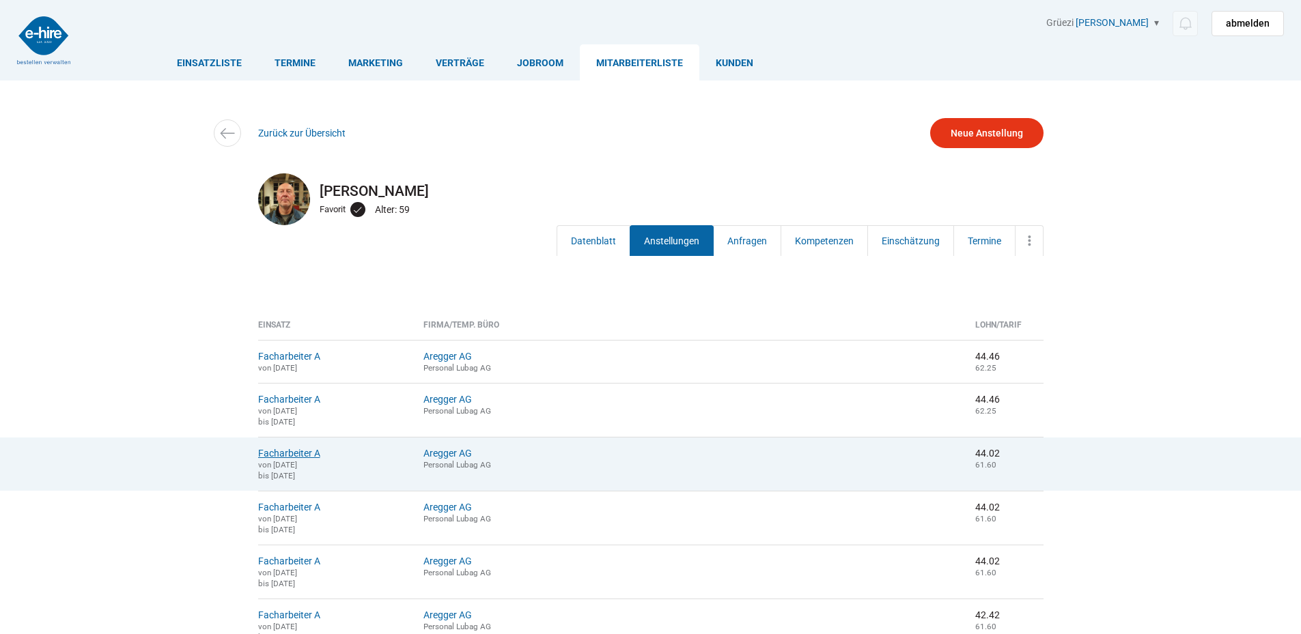
click at [295, 453] on link "Facharbeiter A" at bounding box center [289, 453] width 62 height 11
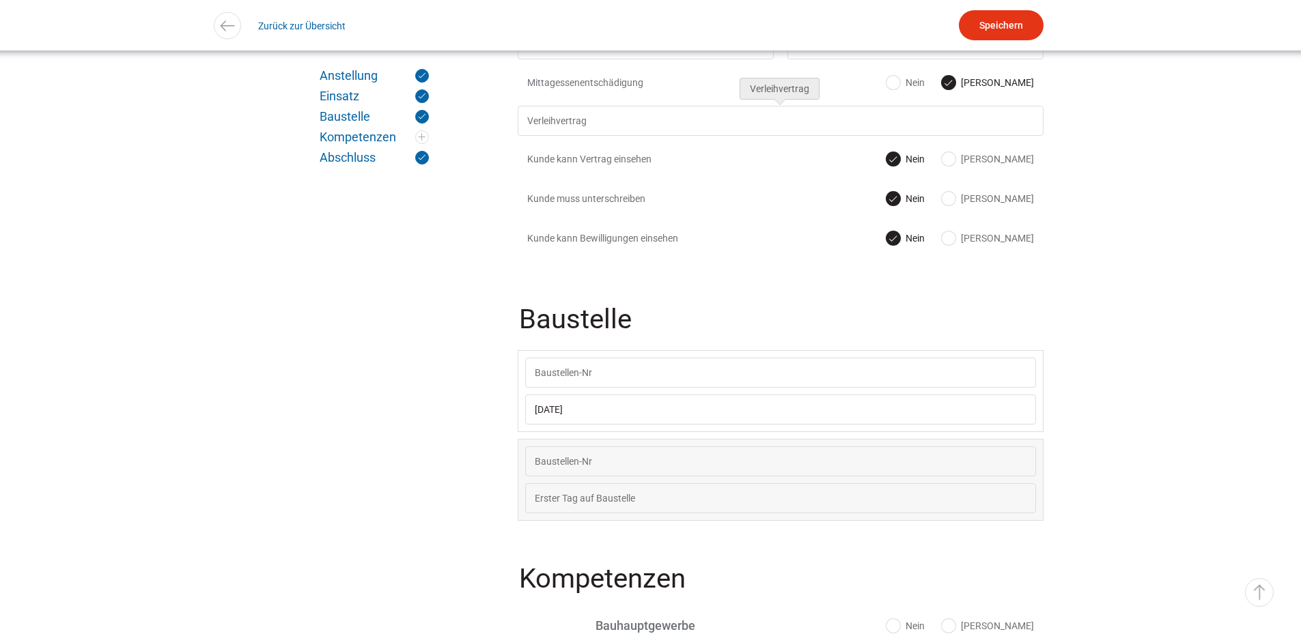
scroll to position [615, 0]
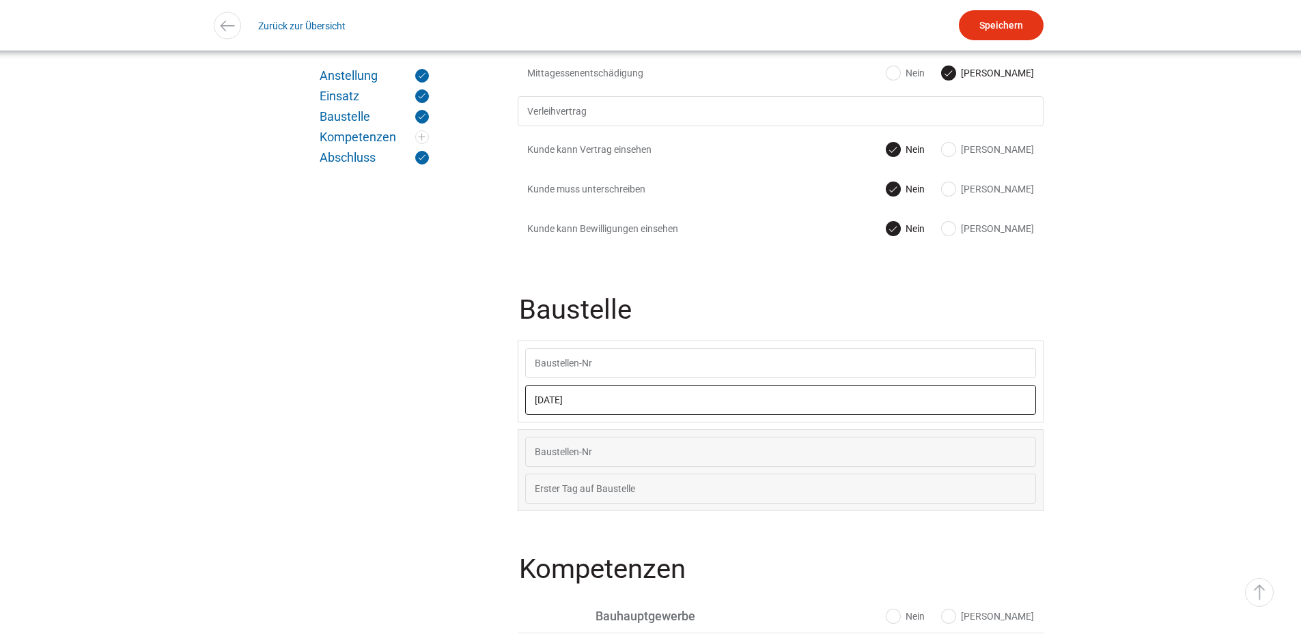
click at [572, 395] on input "12.08.2024" at bounding box center [780, 400] width 511 height 30
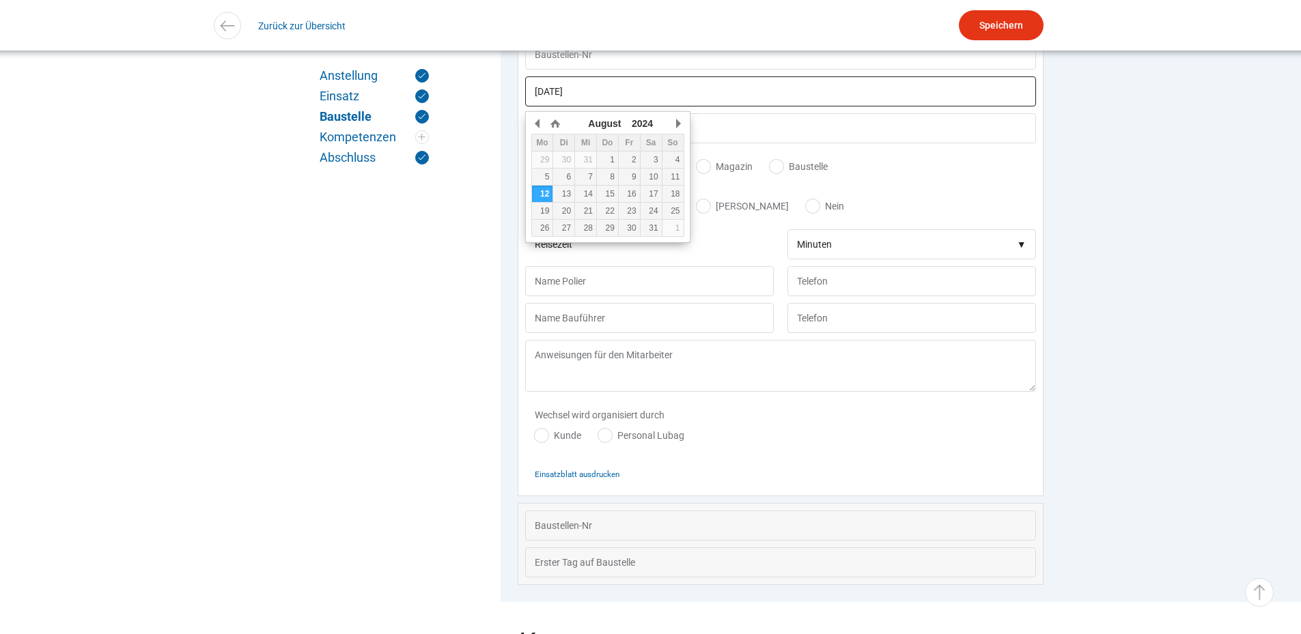
scroll to position [953, 0]
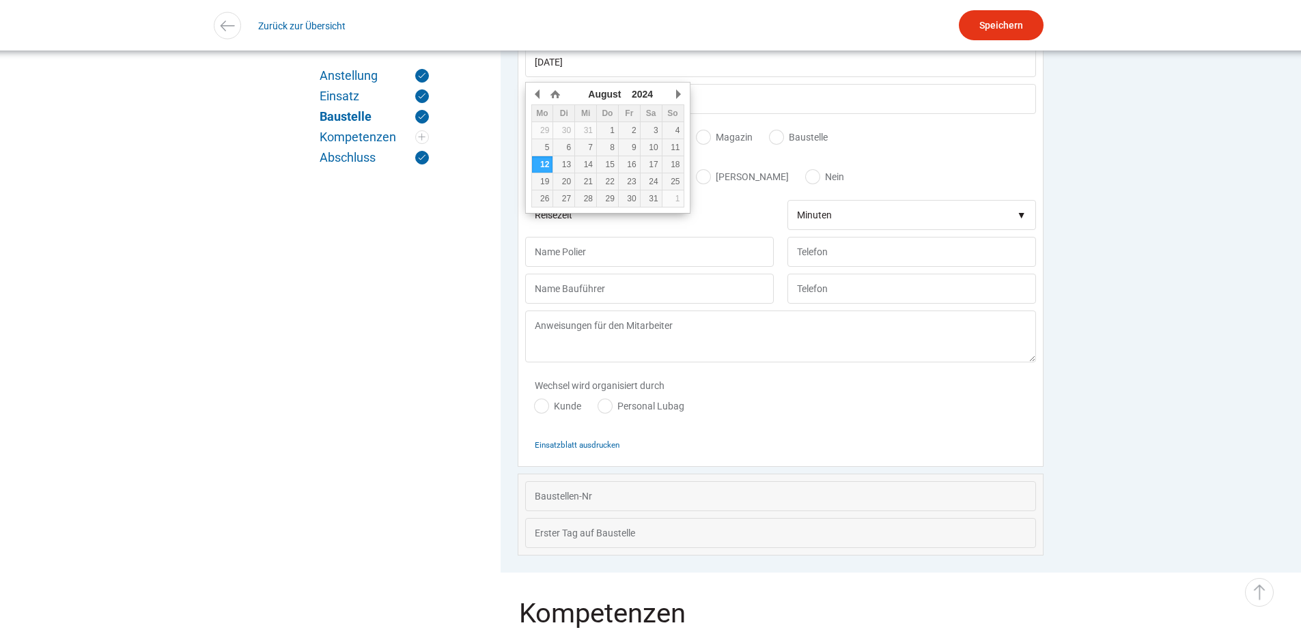
click at [777, 413] on div "Wechsel wird organisiert durch Kunde Personal Lubag" at bounding box center [780, 399] width 511 height 60
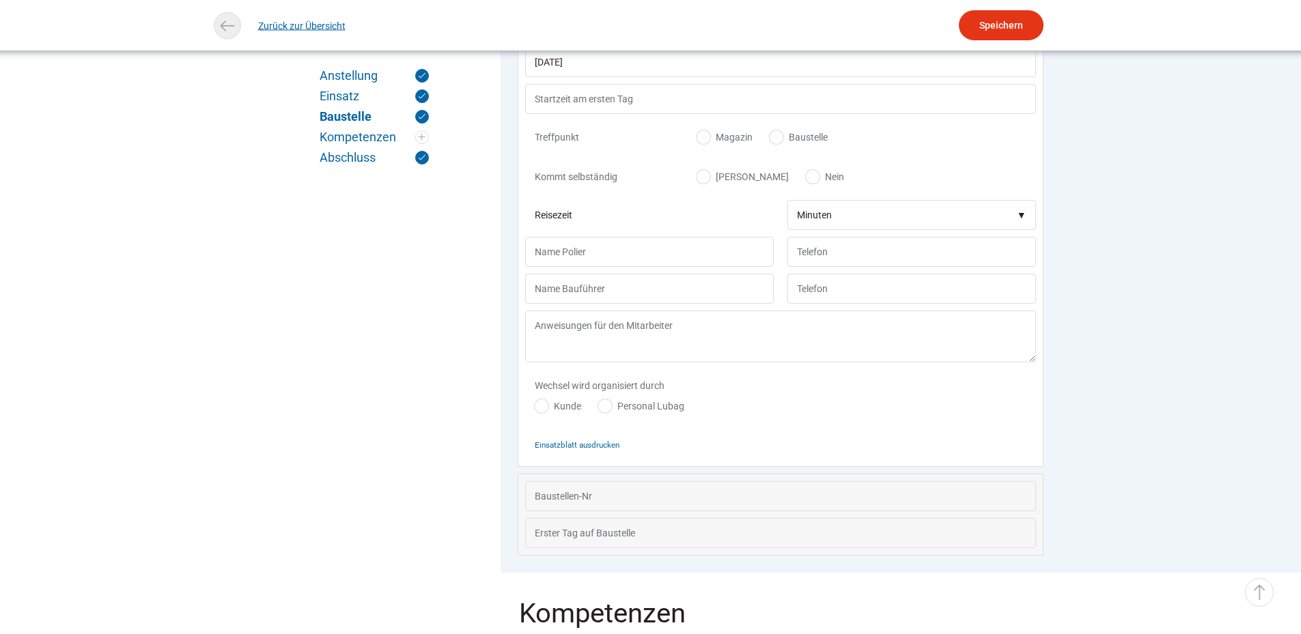
click at [281, 23] on link "Zurück zur Übersicht" at bounding box center [301, 25] width 87 height 31
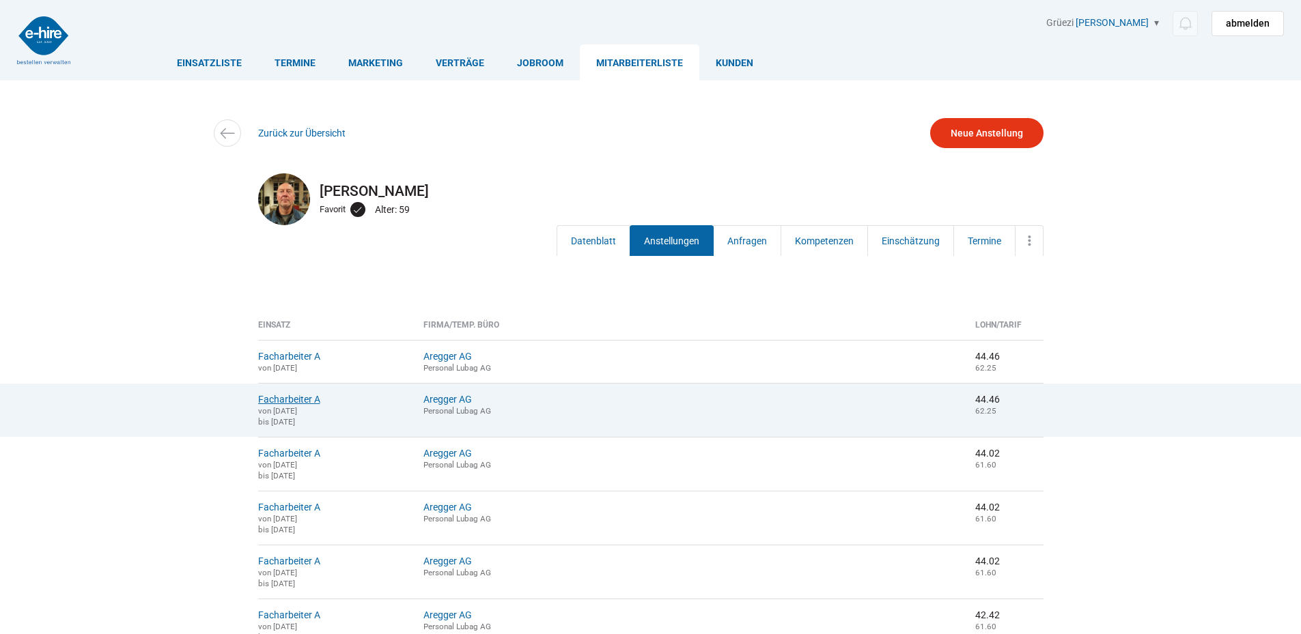
click at [295, 405] on link "Facharbeiter A" at bounding box center [289, 399] width 62 height 11
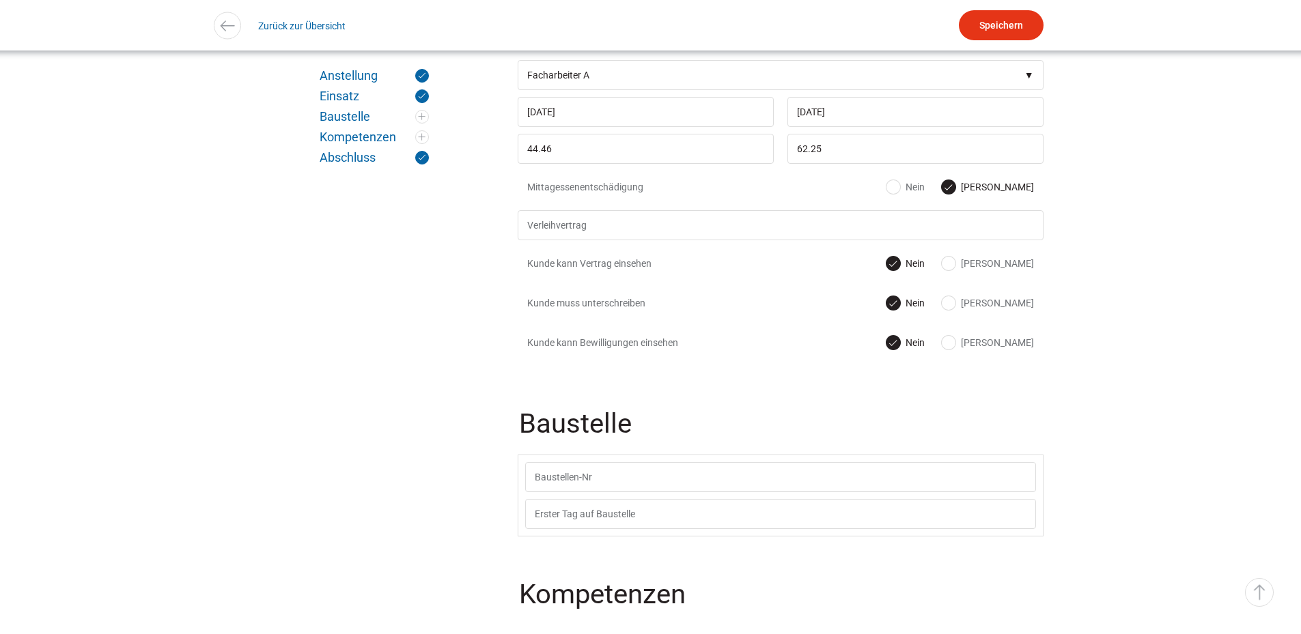
scroll to position [751, 0]
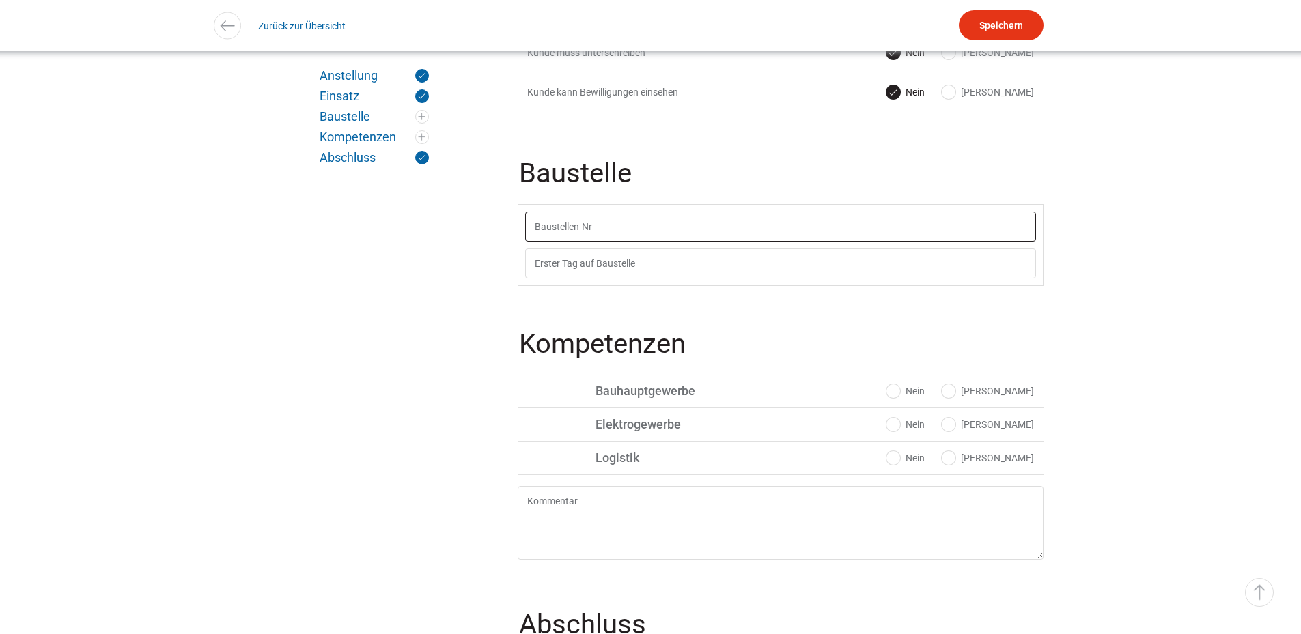
click at [630, 229] on input "text" at bounding box center [780, 227] width 511 height 30
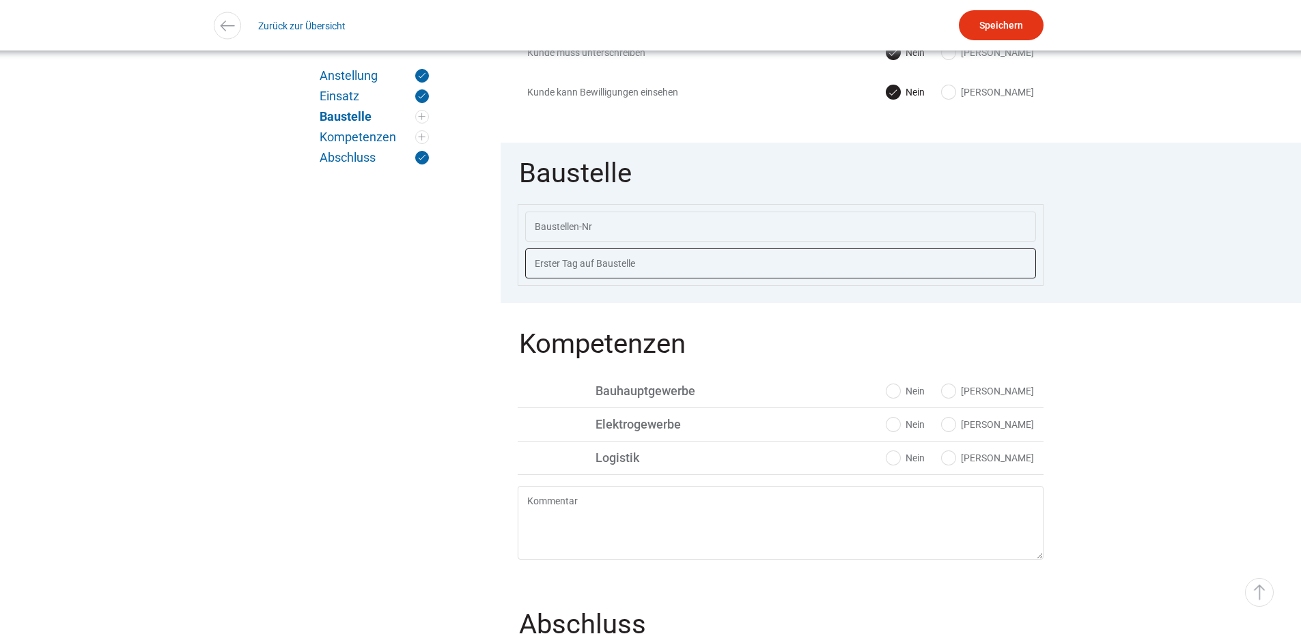
click at [636, 270] on input "text" at bounding box center [780, 264] width 511 height 30
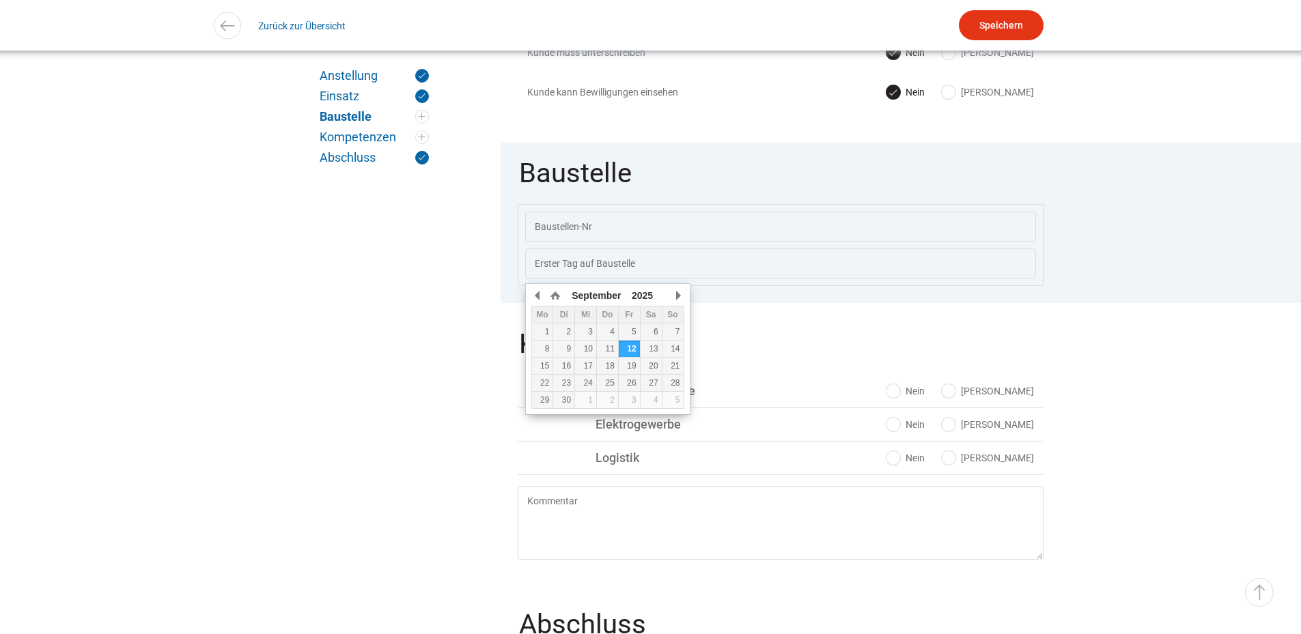
click at [809, 331] on fieldset "Kompetenzen Ja Nein Bauhauptgewerbe Ja Nein Public Display Hochbau Ja Nein Publ…" at bounding box center [781, 448] width 526 height 270
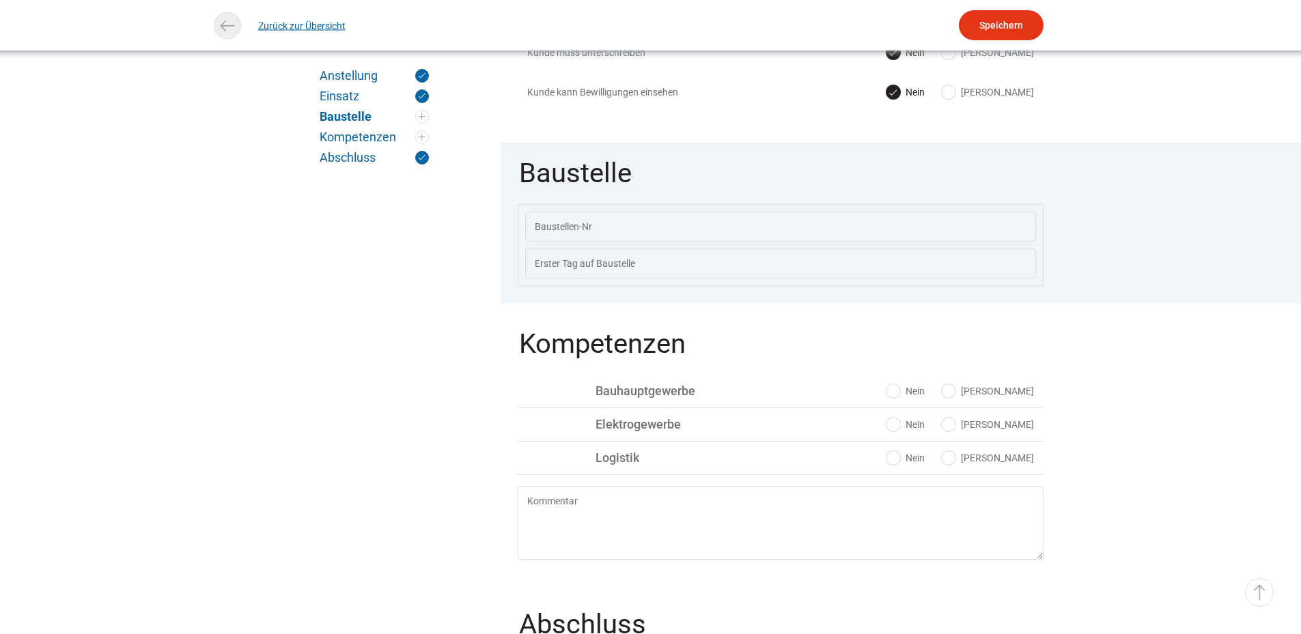
click at [322, 28] on link "Zurück zur Übersicht" at bounding box center [301, 25] width 87 height 31
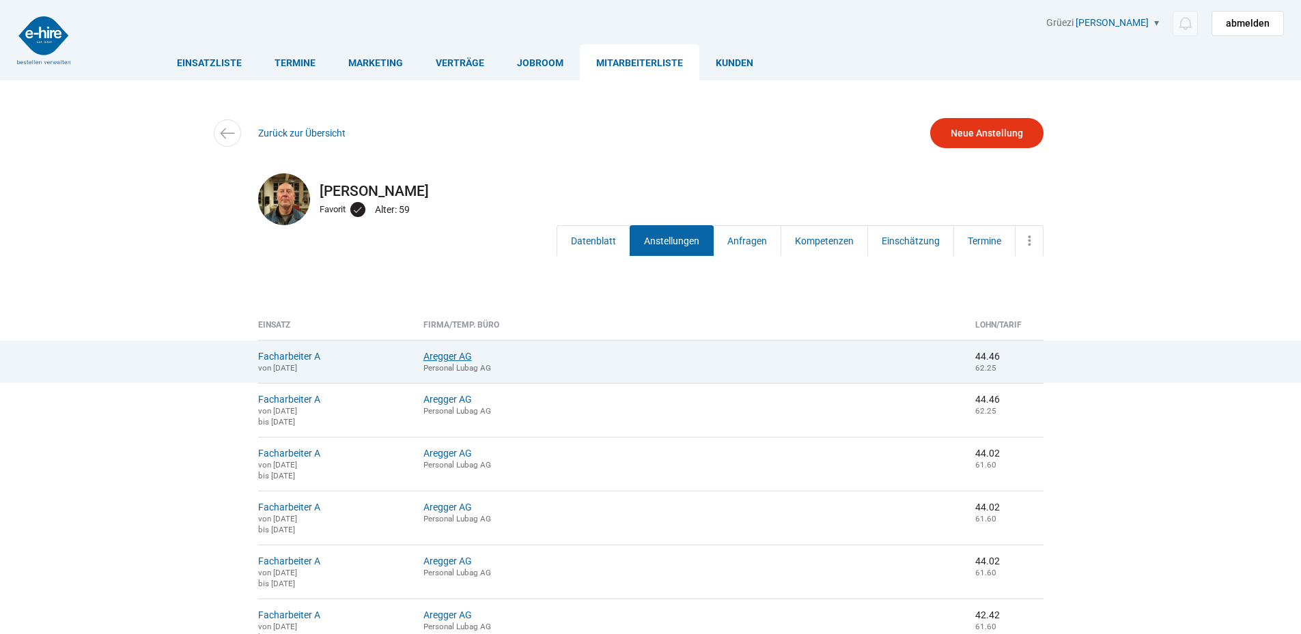
click at [472, 359] on link "Aregger AG" at bounding box center [447, 356] width 48 height 11
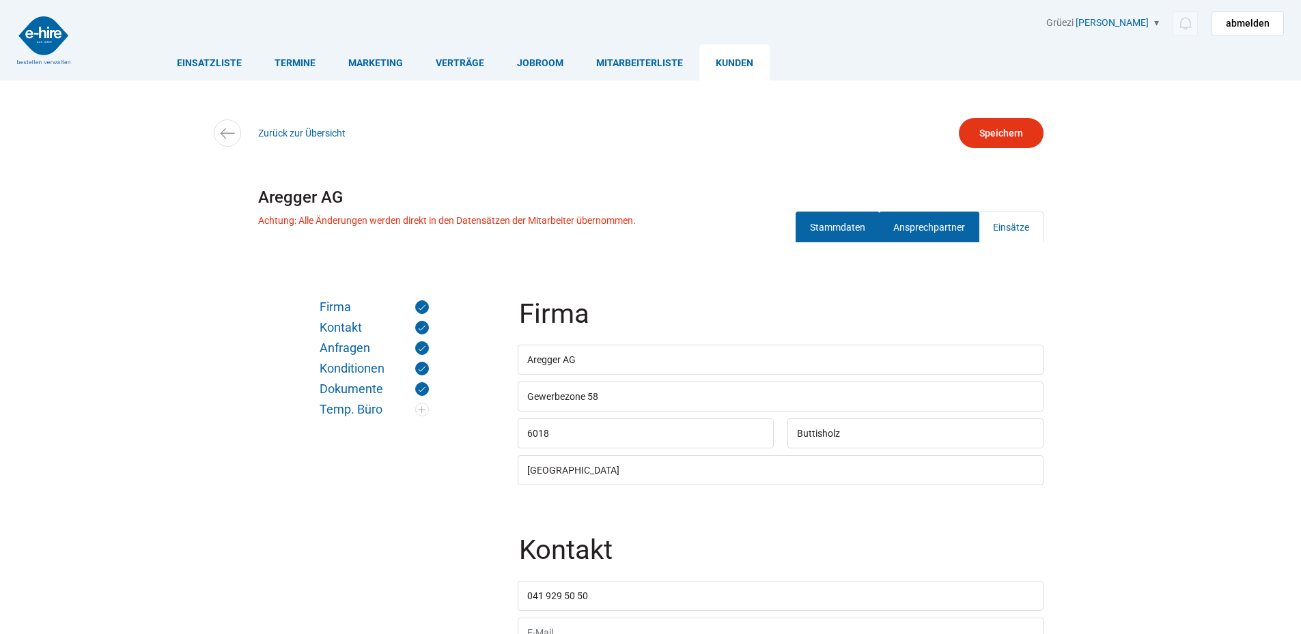
click at [949, 224] on link "Ansprechpartner" at bounding box center [929, 227] width 100 height 31
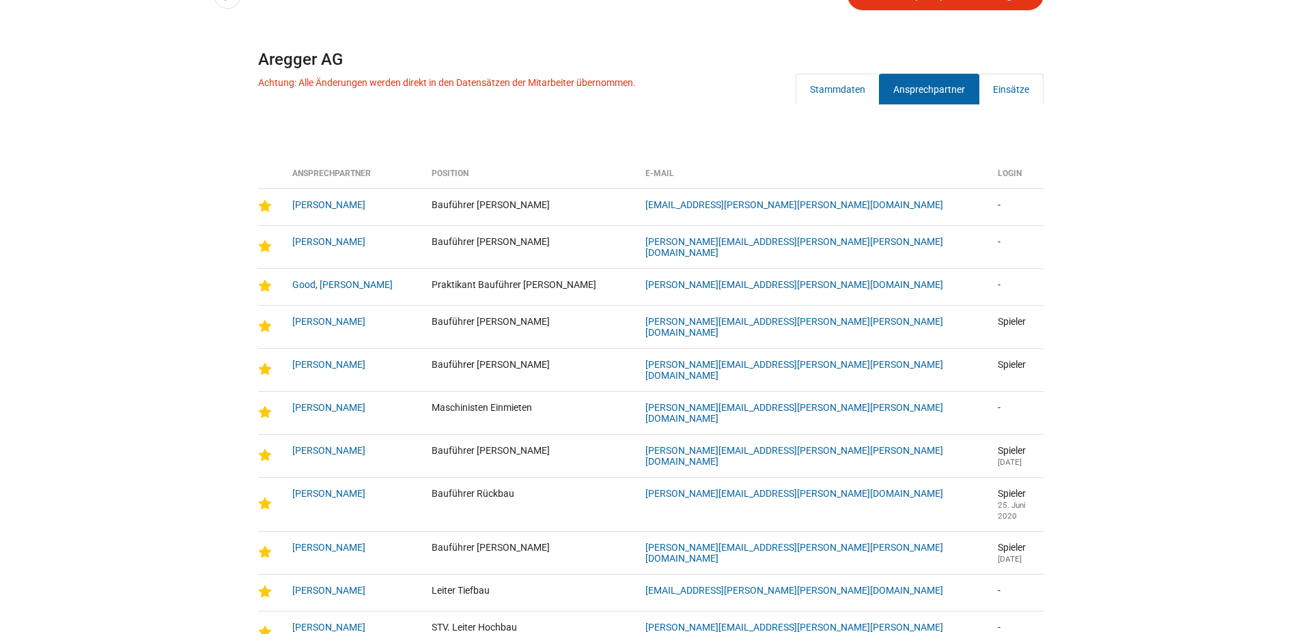
scroll to position [53, 0]
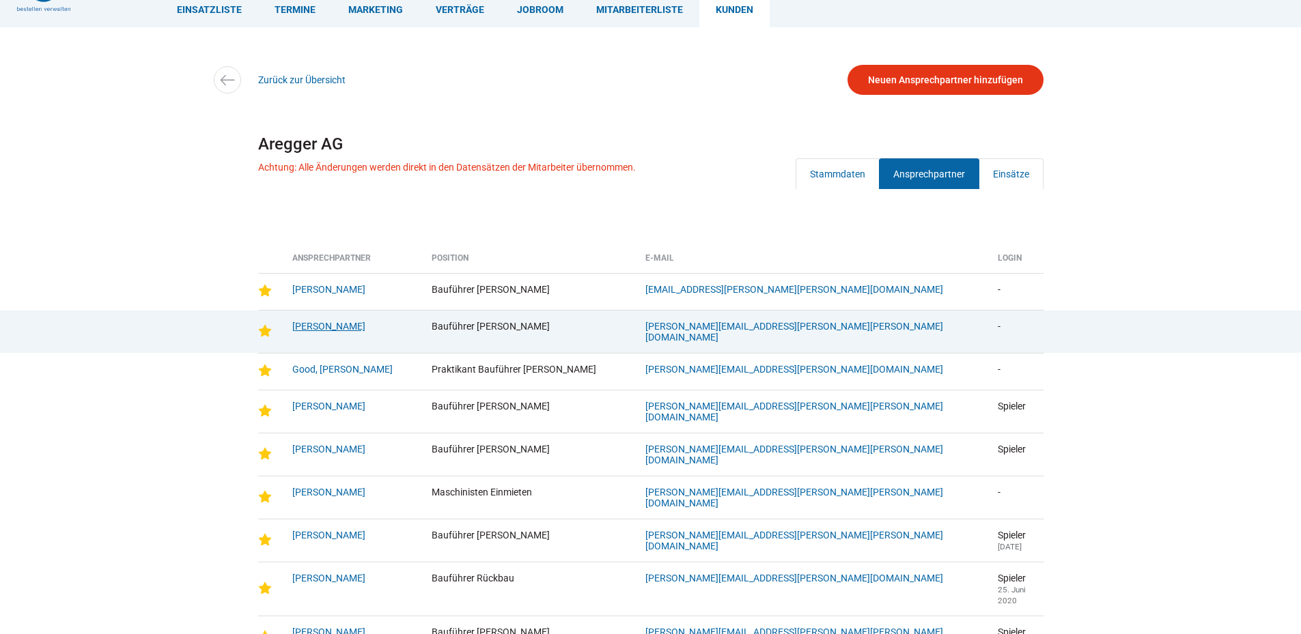
click at [311, 326] on link "[PERSON_NAME]" at bounding box center [328, 326] width 73 height 11
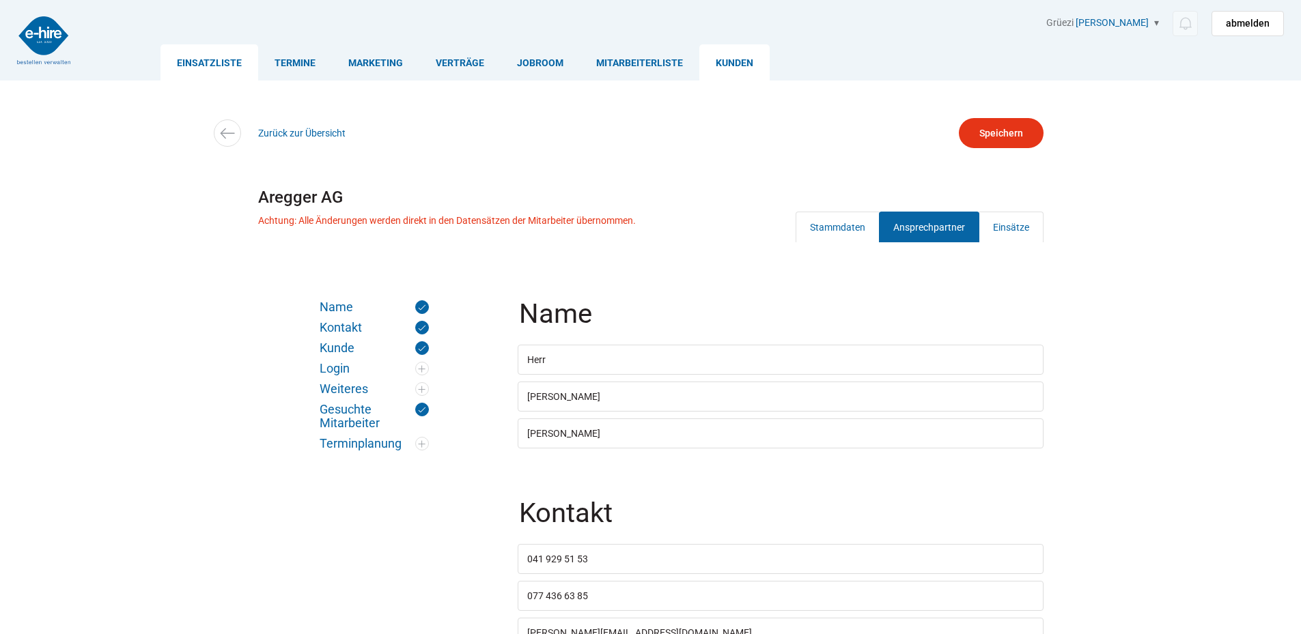
click at [224, 68] on link "Einsatzliste" at bounding box center [209, 62] width 98 height 36
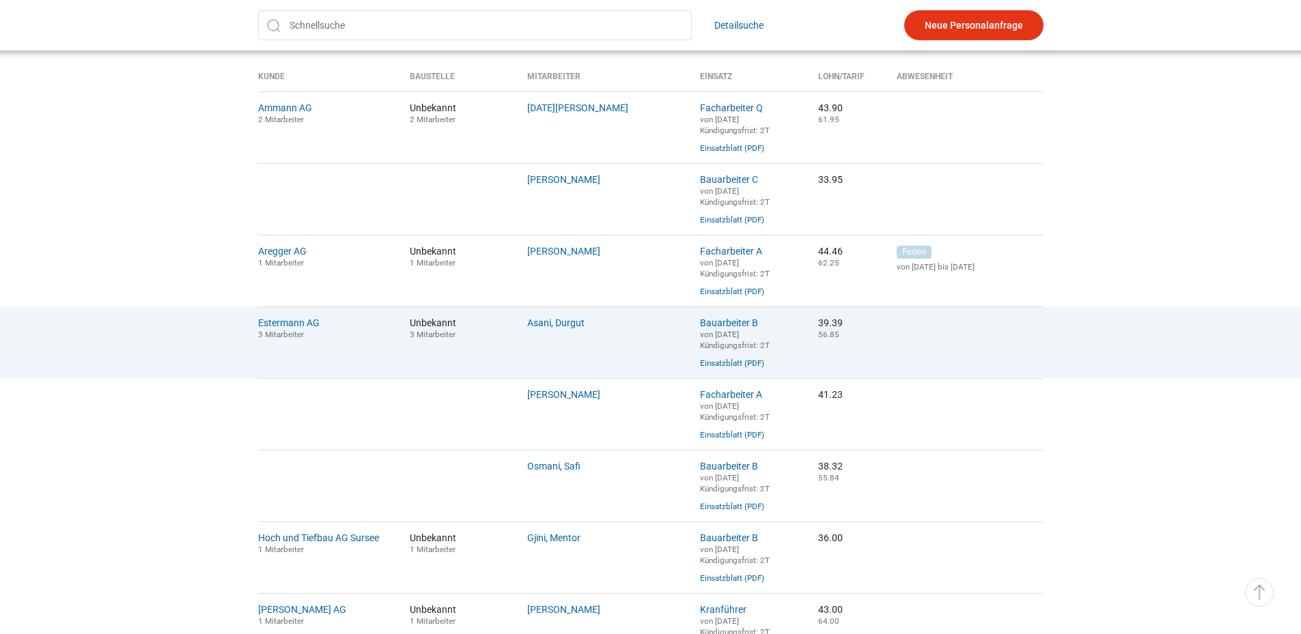
scroll to position [478, 0]
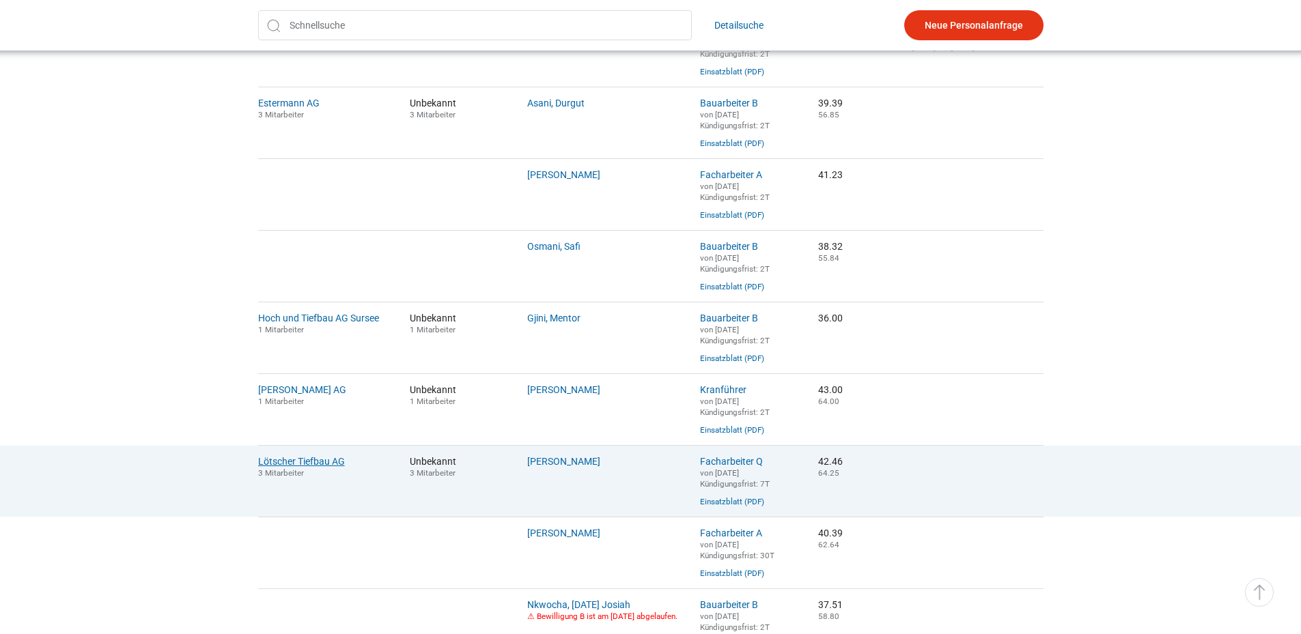
click at [290, 467] on link "Lötscher Tiefbau AG" at bounding box center [301, 461] width 87 height 11
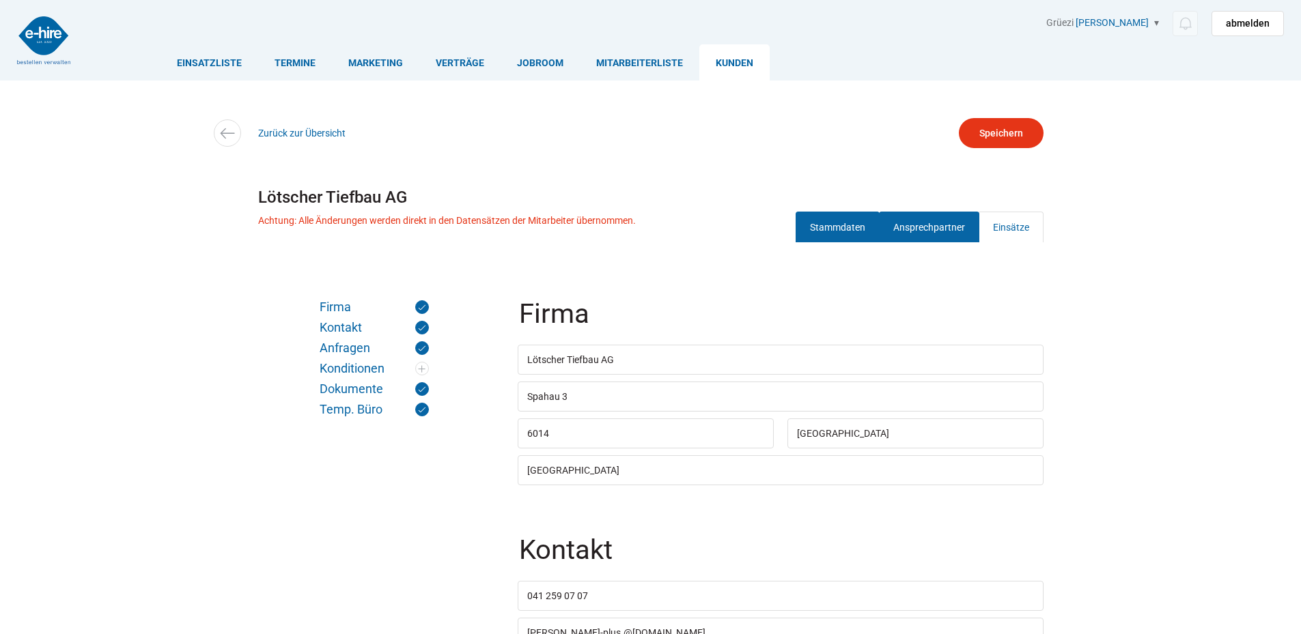
click at [914, 227] on link "Ansprechpartner" at bounding box center [929, 227] width 100 height 31
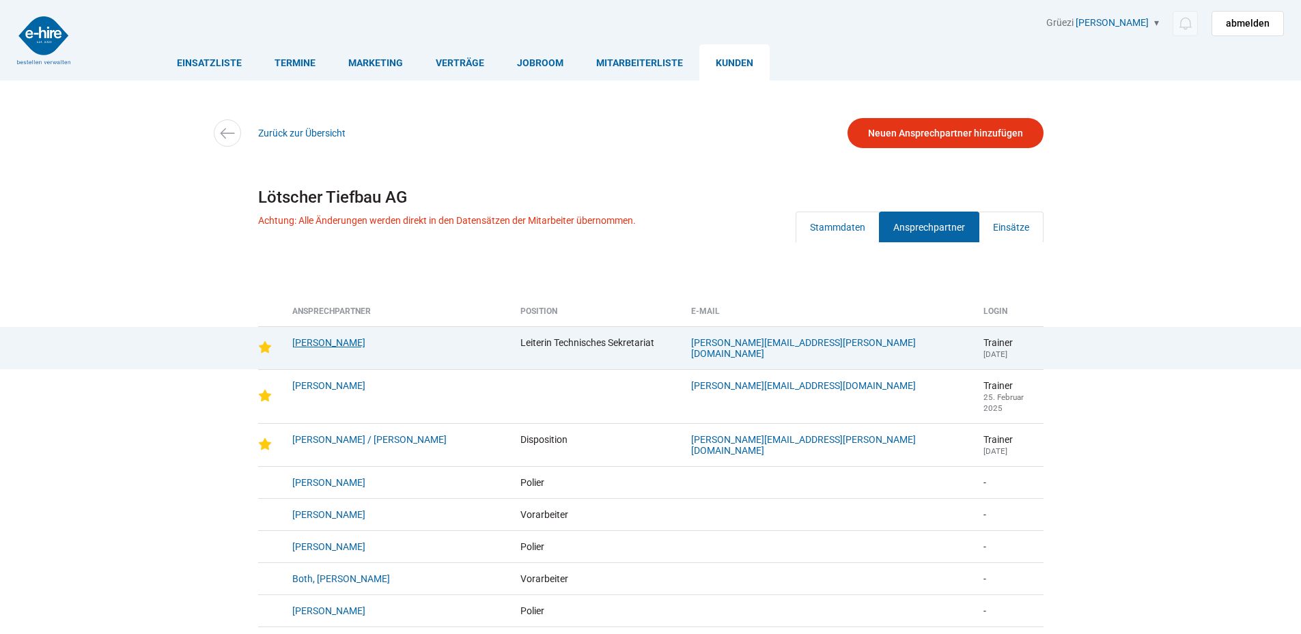
click at [328, 339] on link "[PERSON_NAME]" at bounding box center [328, 342] width 73 height 11
